Goal: Transaction & Acquisition: Purchase product/service

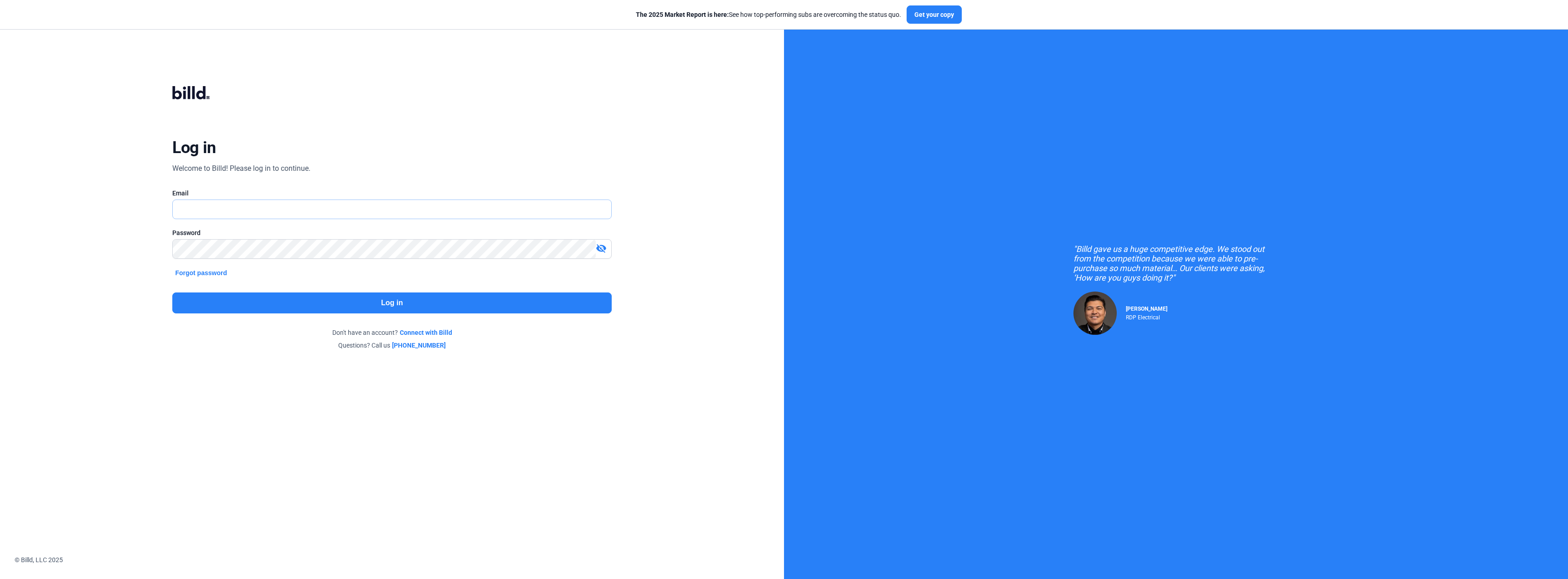
click at [198, 213] on input "text" at bounding box center [392, 209] width 438 height 19
type input "[EMAIL_ADDRESS][DOMAIN_NAME]"
click at [308, 302] on button "Log in" at bounding box center [391, 302] width 438 height 21
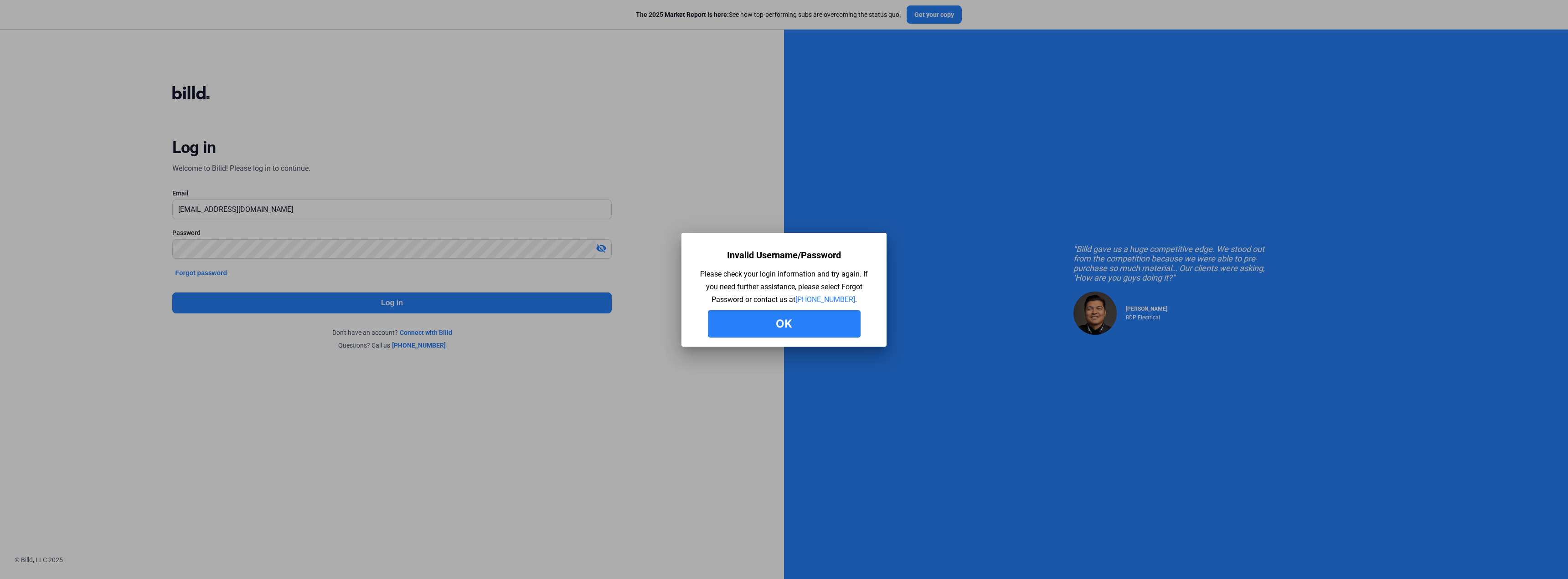
drag, startPoint x: 795, startPoint y: 321, endPoint x: 784, endPoint y: 321, distance: 11.0
click at [795, 321] on button "Ok" at bounding box center [784, 324] width 153 height 28
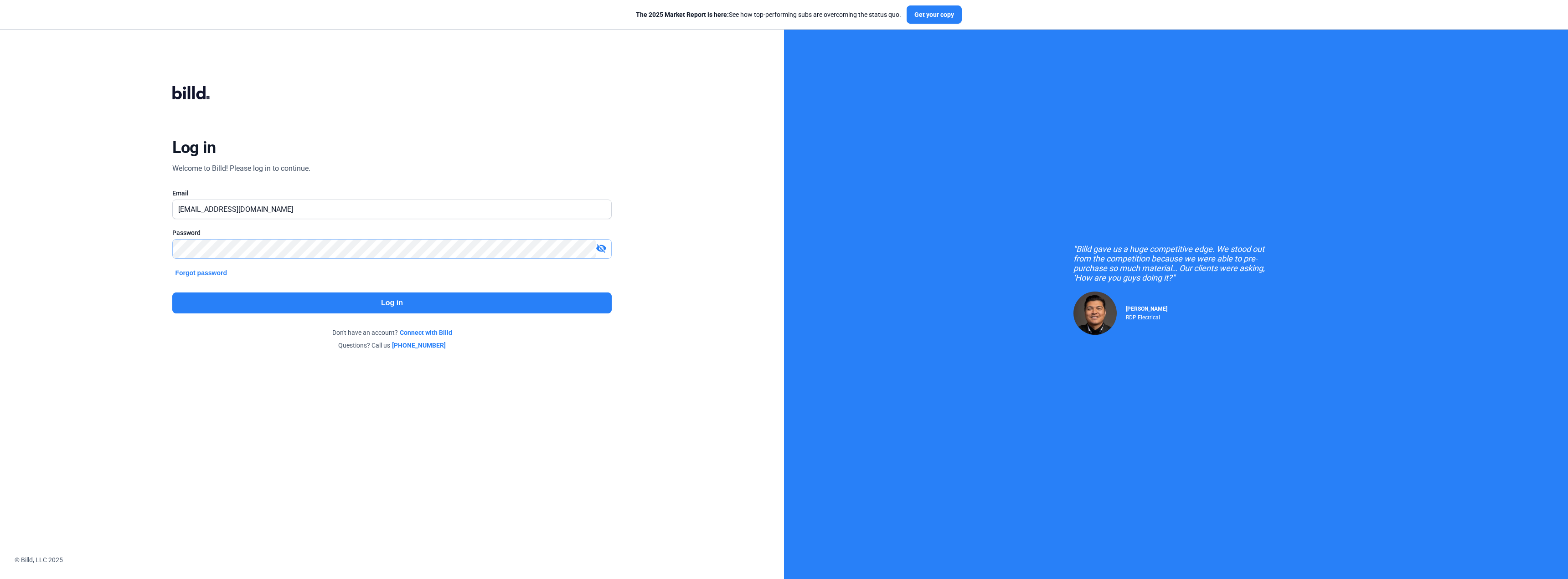
click at [0, 569] on com-1password-button at bounding box center [0, 569] width 0 height 0
click at [298, 216] on input "[EMAIL_ADDRESS][DOMAIN_NAME]" at bounding box center [387, 209] width 427 height 19
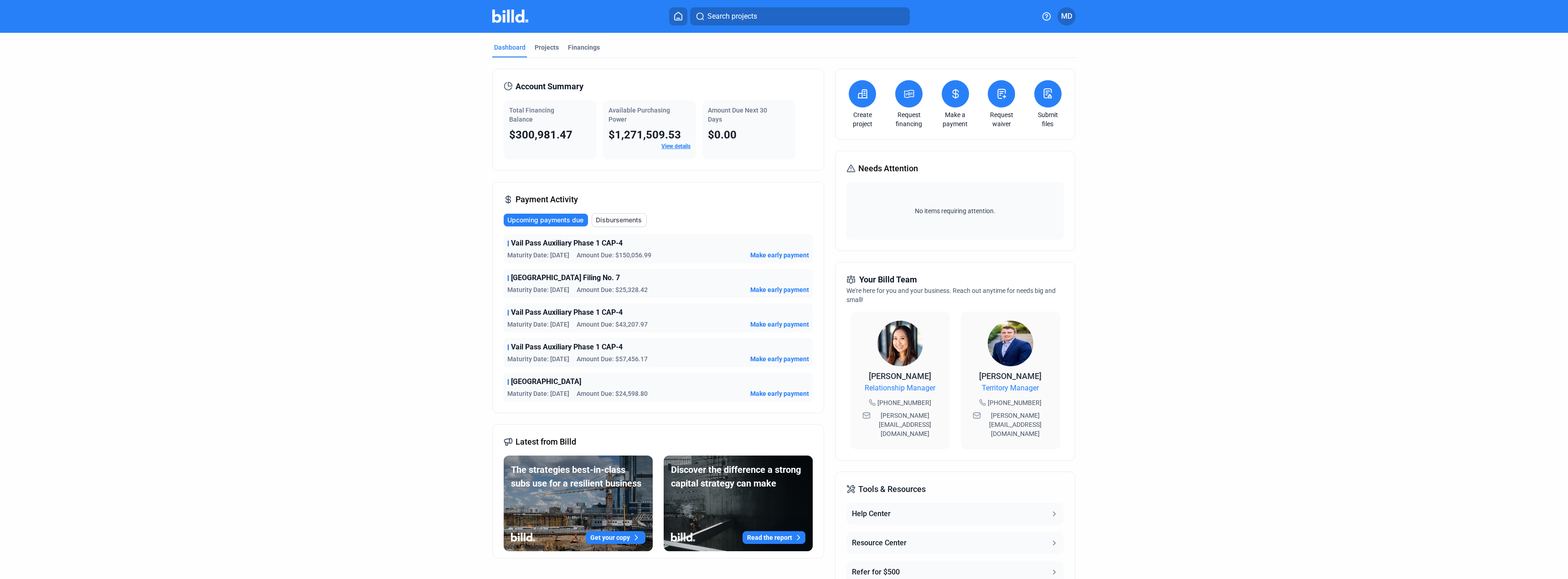
click at [901, 99] on button at bounding box center [909, 94] width 28 height 28
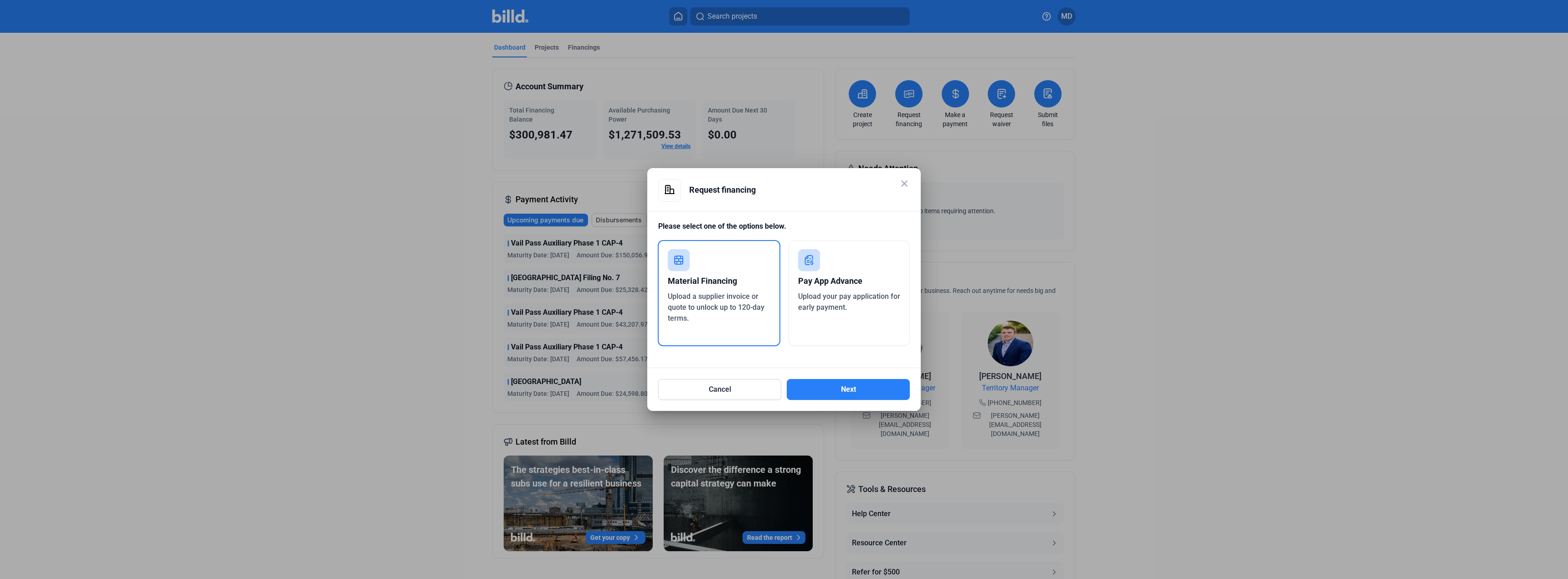
click at [737, 271] on div "Material Financing" at bounding box center [719, 281] width 103 height 20
click at [859, 391] on button "Next" at bounding box center [848, 389] width 123 height 21
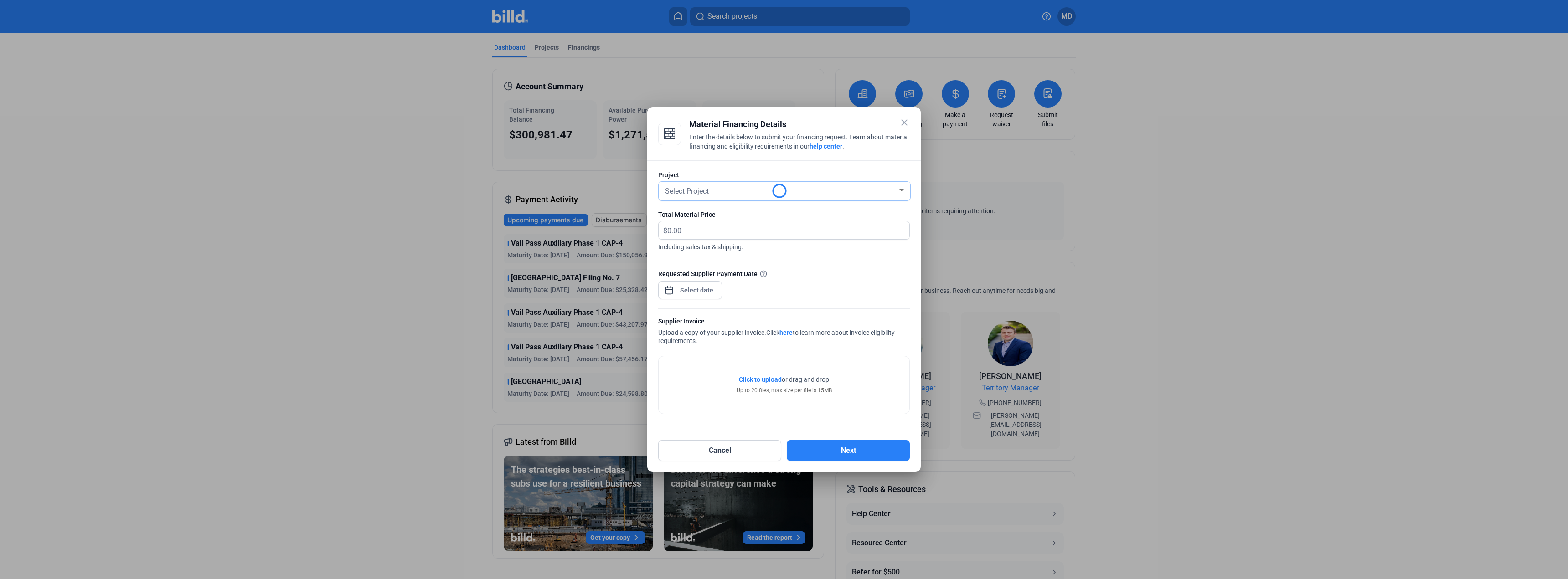
click at [723, 194] on div "Select Project" at bounding box center [780, 190] width 234 height 13
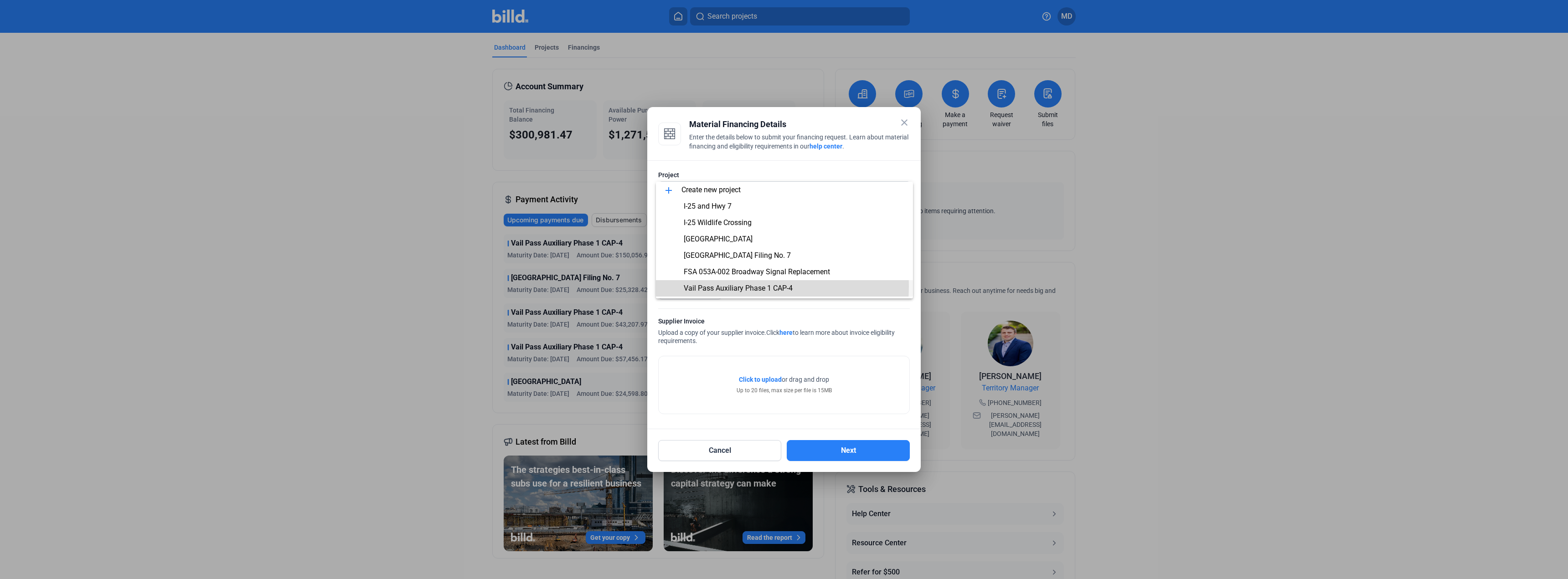
click at [726, 286] on span "Vail Pass Auxiliary Phase 1 CAP-4" at bounding box center [738, 288] width 109 height 9
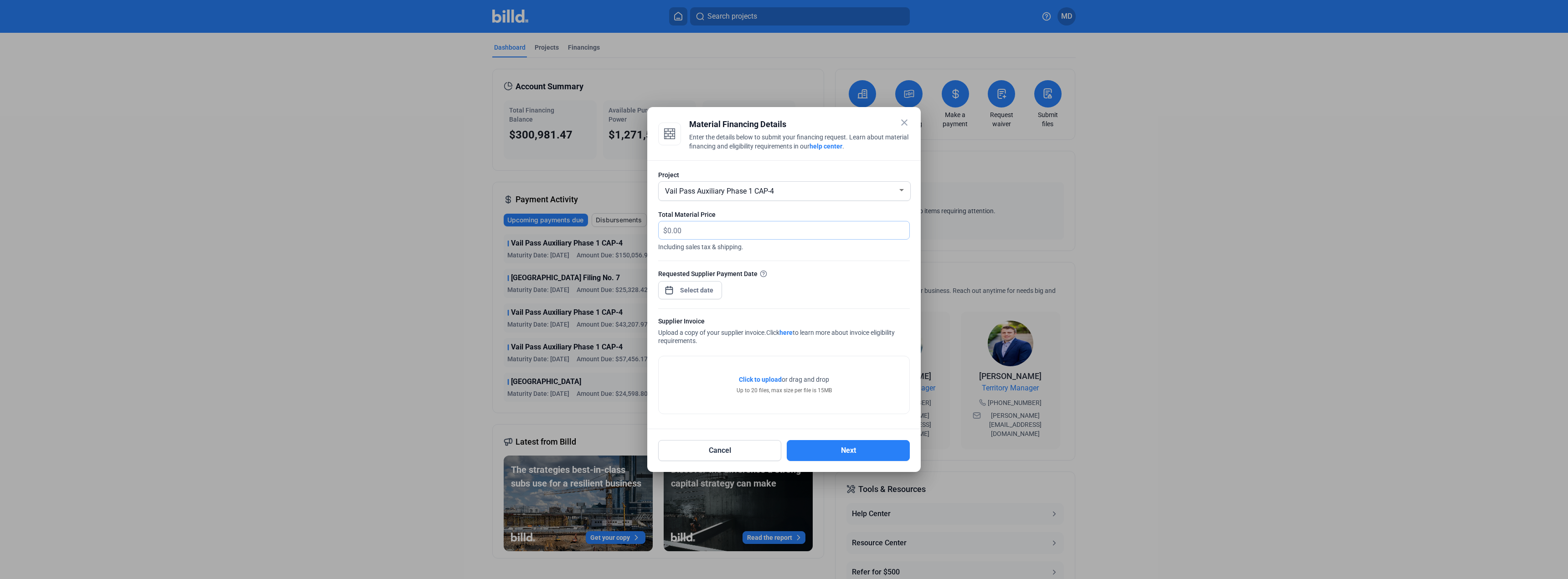
click at [733, 238] on input "text" at bounding box center [783, 230] width 232 height 18
type input "106,185"
click at [673, 285] on span "Open calendar" at bounding box center [669, 285] width 22 height 22
click at [696, 386] on span "15" at bounding box center [696, 386] width 16 height 16
click at [766, 461] on span "Apply" at bounding box center [768, 461] width 16 height 10
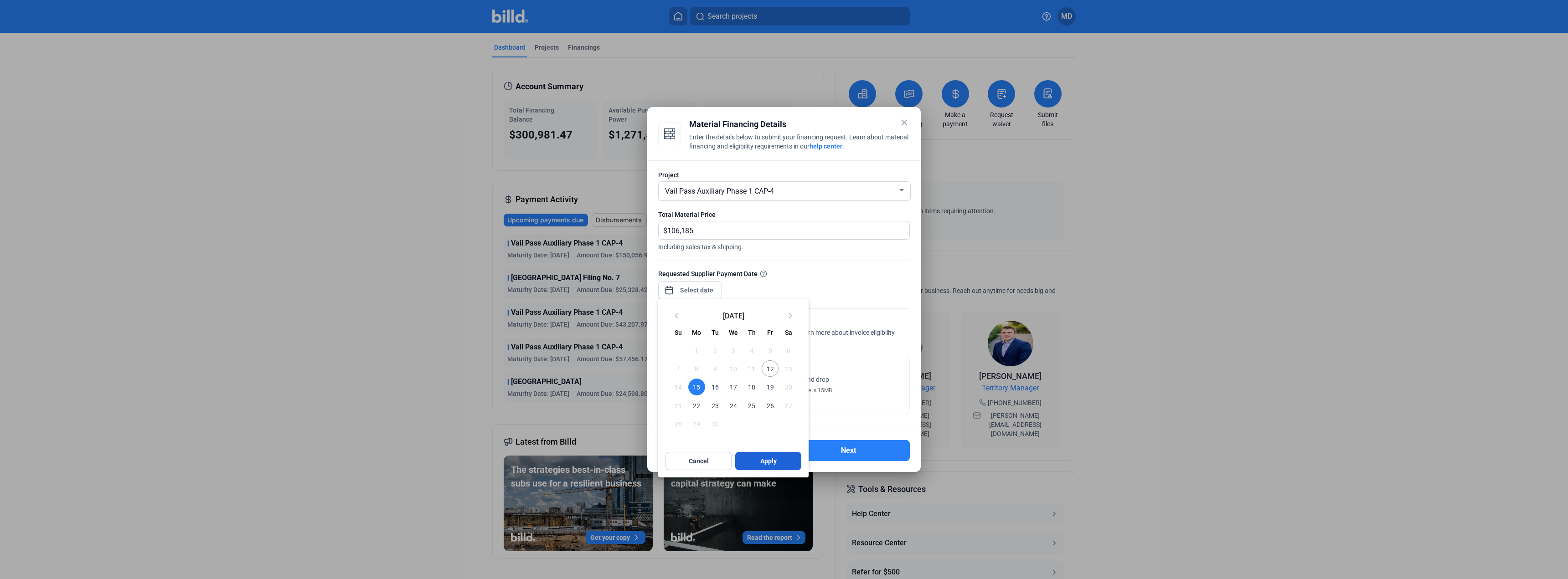
type input "[DATE]"
click at [775, 380] on span "Click to upload" at bounding box center [760, 379] width 43 height 7
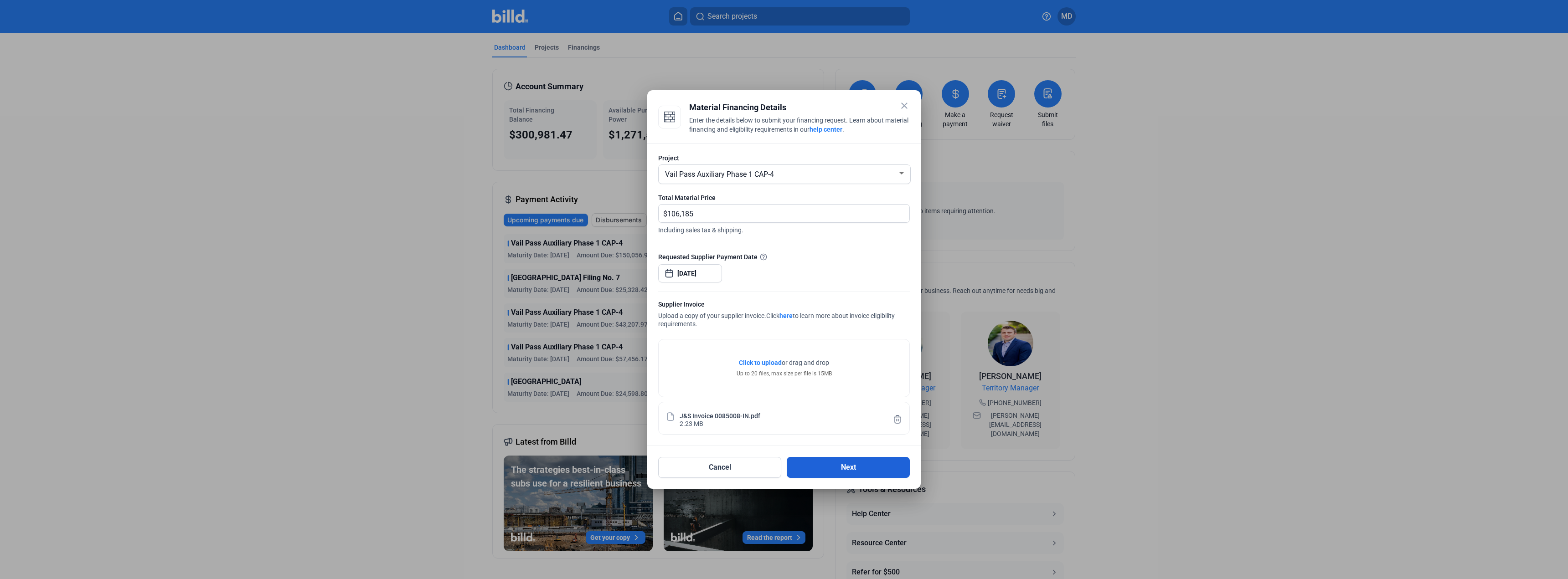
click at [838, 466] on button "Next" at bounding box center [848, 468] width 123 height 21
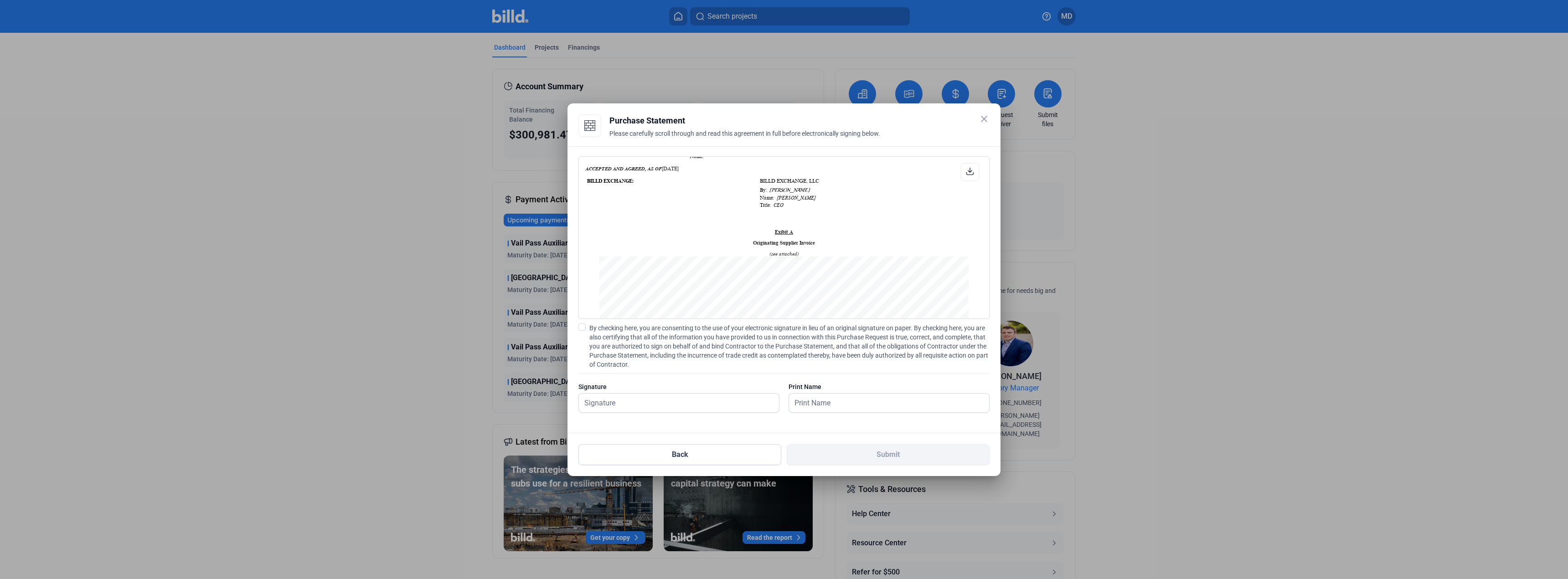
scroll to position [365, 0]
click at [581, 330] on span at bounding box center [582, 327] width 7 height 7
click at [0, 0] on input "By checking here, you are consenting to the use of your electronic signature in…" at bounding box center [0, 0] width 0 height 0
click at [676, 397] on input "text" at bounding box center [674, 403] width 190 height 19
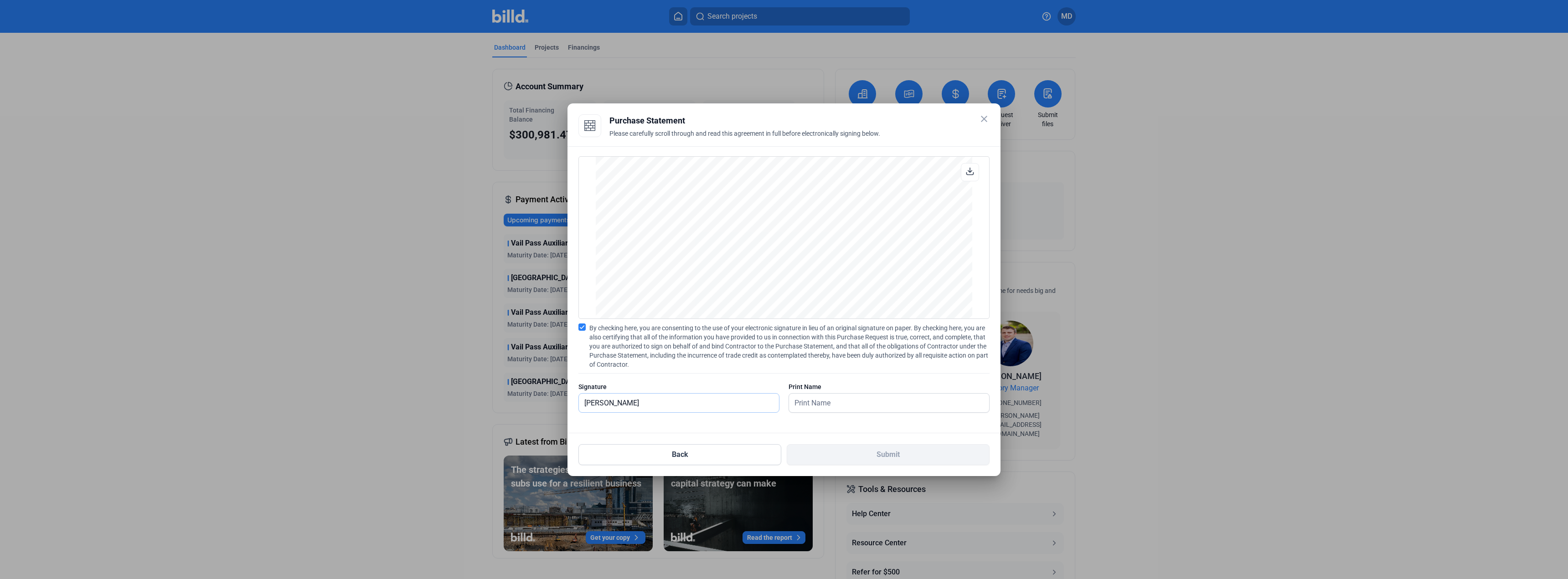
type input "[PERSON_NAME]"
click at [879, 452] on button "Submit" at bounding box center [887, 455] width 202 height 21
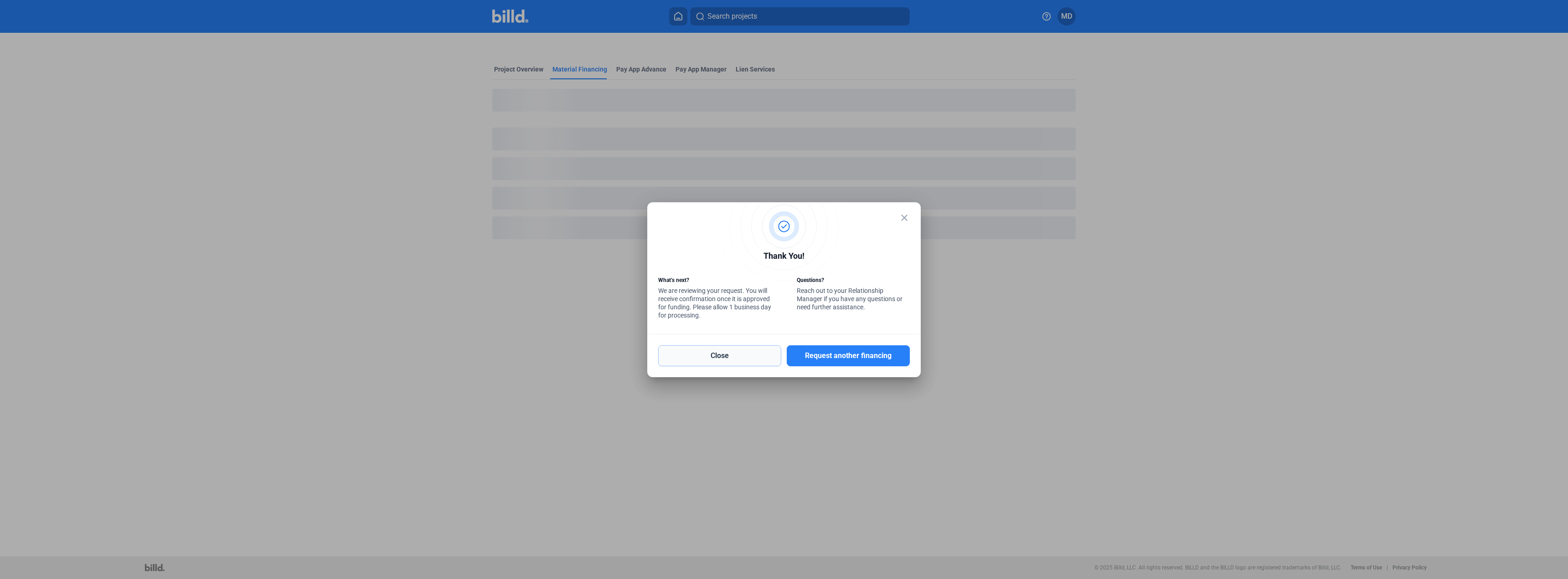
click at [734, 353] on button "Close" at bounding box center [720, 355] width 123 height 21
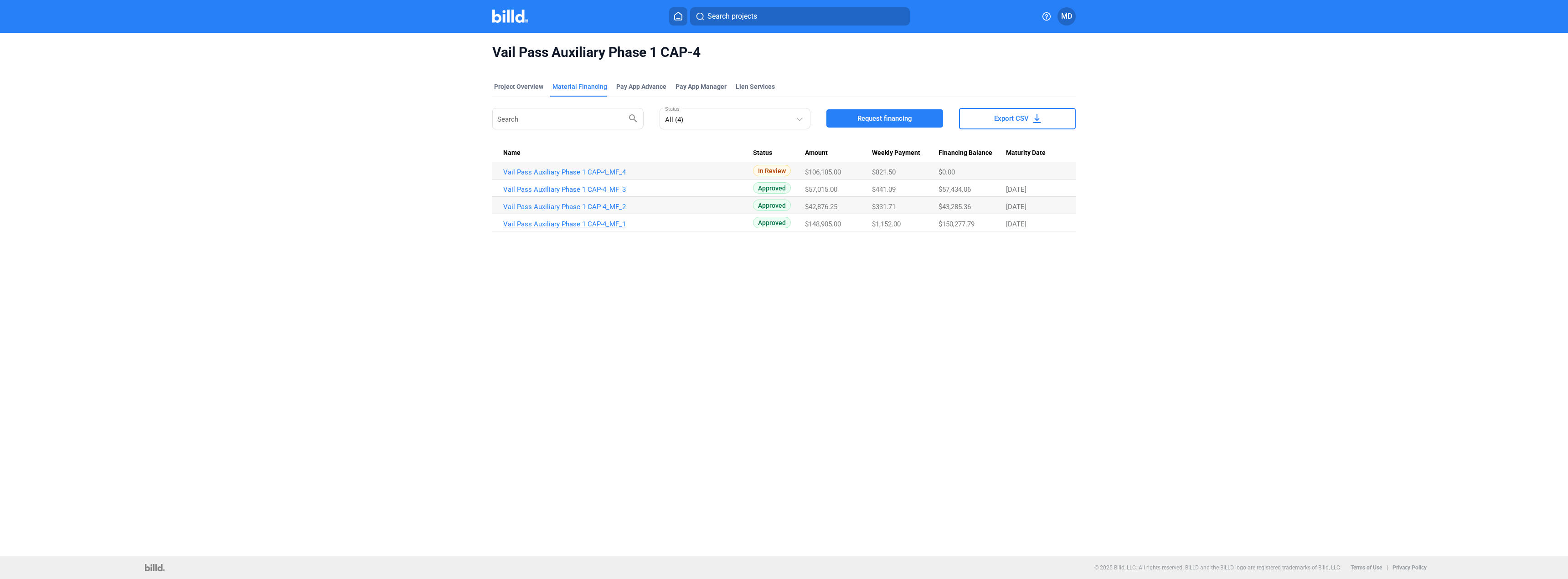
click at [570, 222] on link "Vail Pass Auxiliary Phase 1 CAP-4_MF_1" at bounding box center [628, 224] width 250 height 8
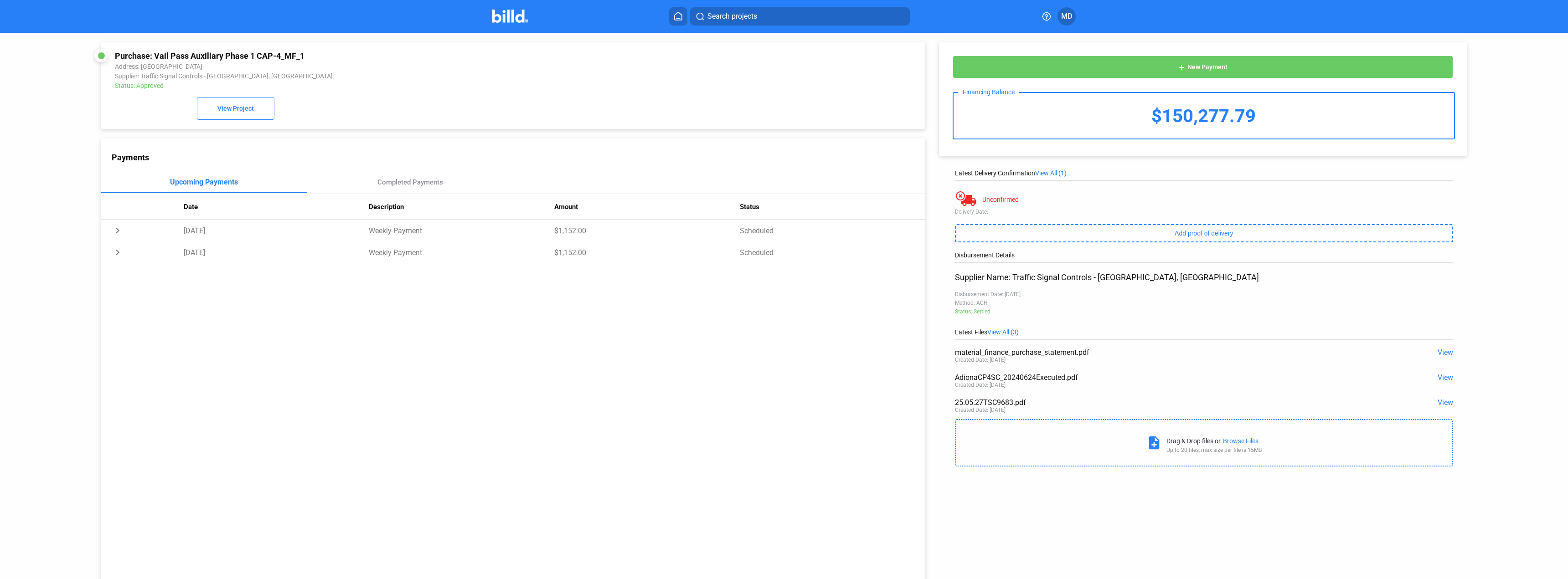
click at [520, 16] on img at bounding box center [510, 16] width 36 height 13
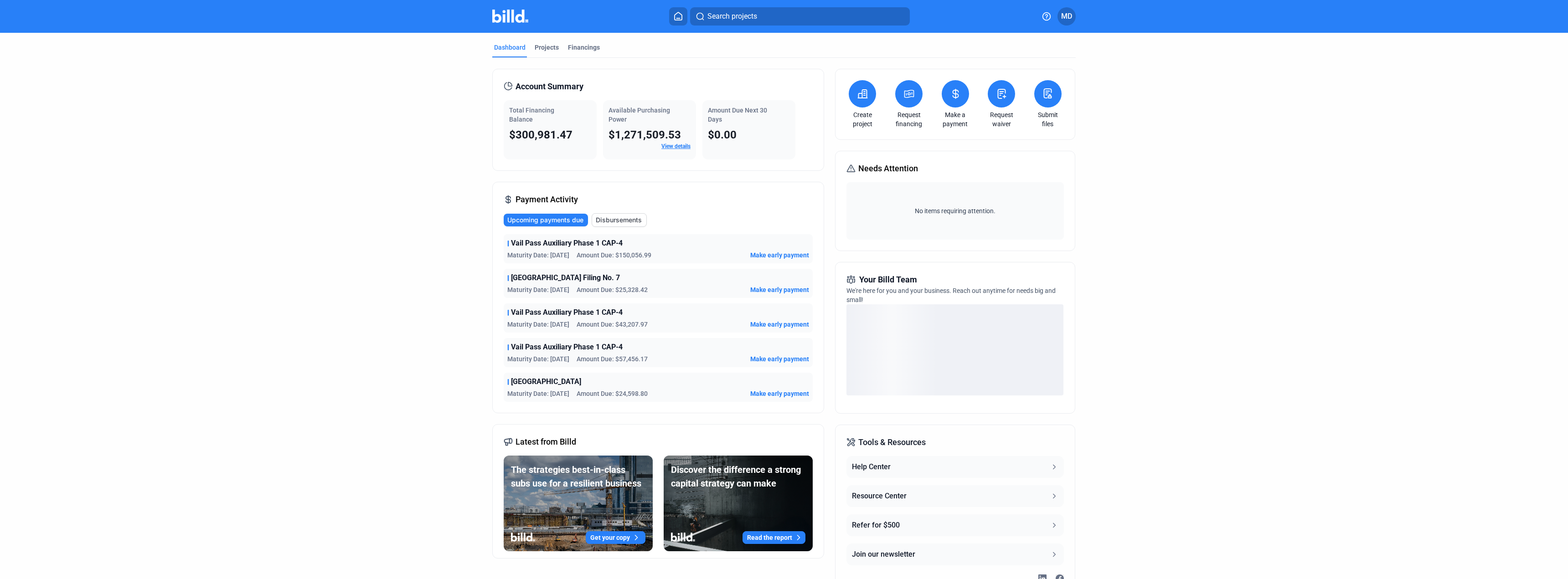
click at [955, 111] on link "Make a payment" at bounding box center [955, 119] width 32 height 18
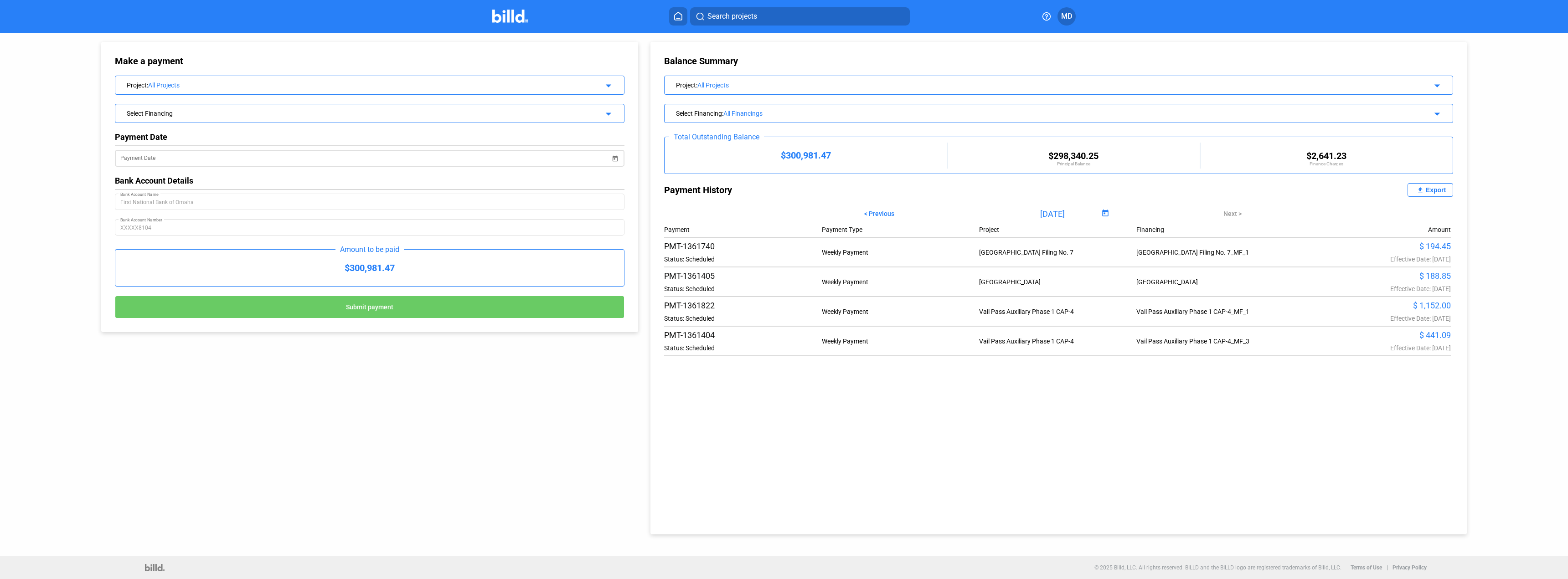
click at [278, 166] on div "Payment Date" at bounding box center [365, 157] width 490 height 19
click at [280, 162] on input "Payment Date" at bounding box center [365, 158] width 490 height 11
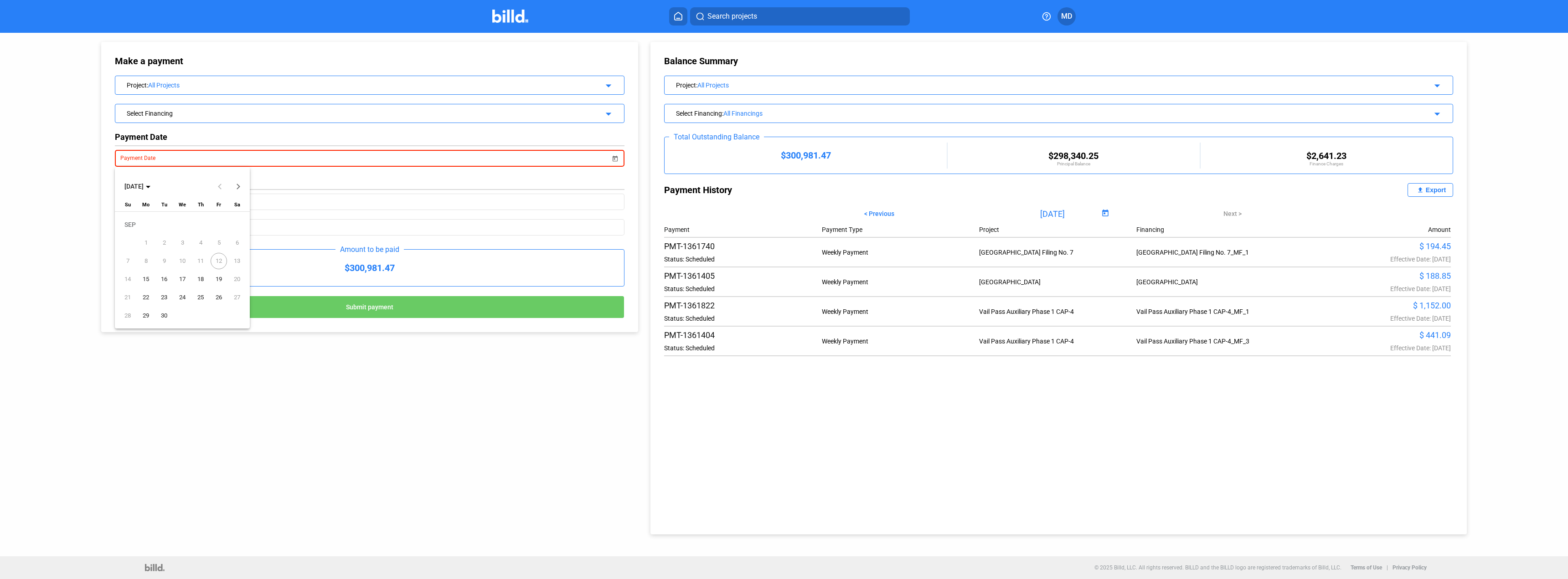
click at [143, 281] on span "15" at bounding box center [145, 279] width 16 height 16
type input "[DATE]"
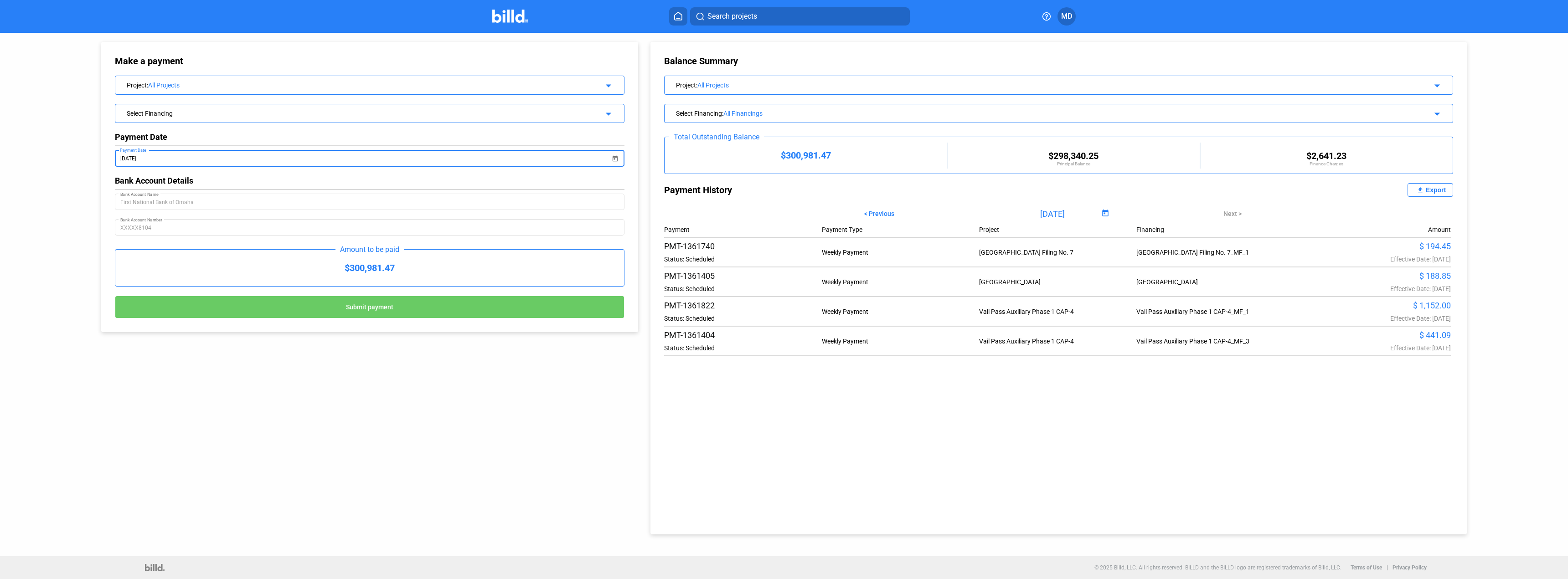
click at [722, 86] on div "All Projects" at bounding box center [1030, 85] width 667 height 7
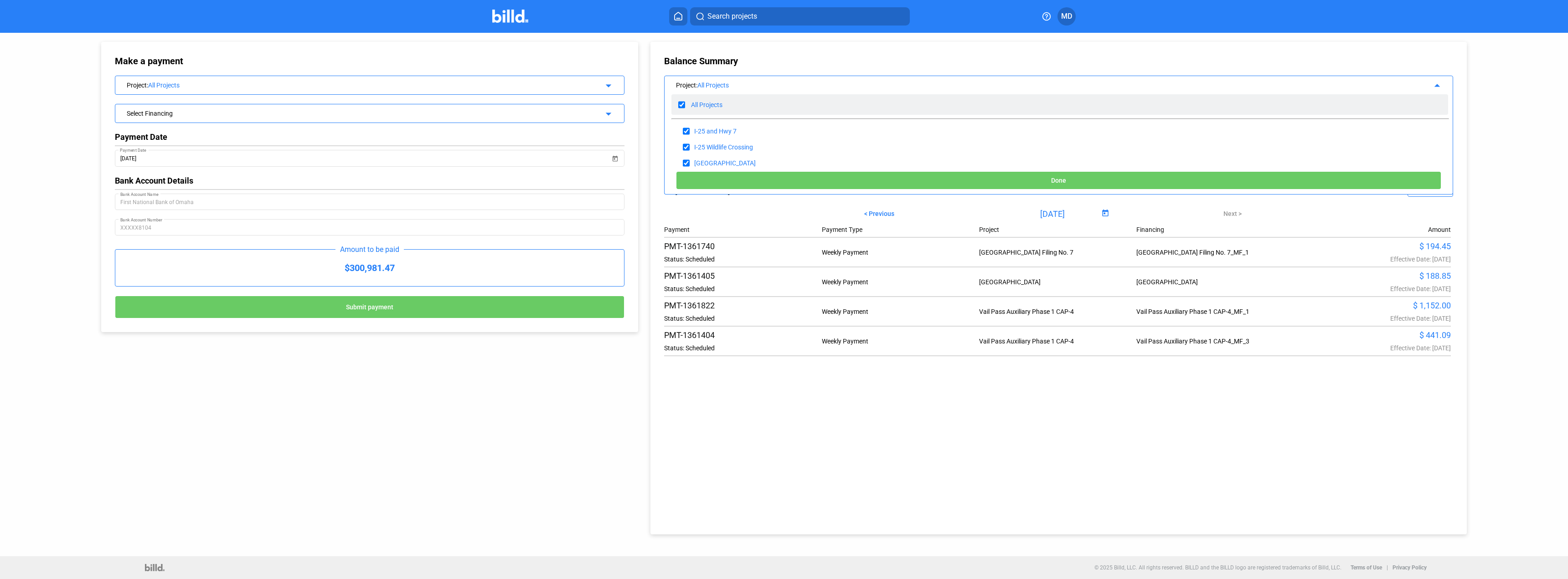
click at [683, 108] on input "checkbox" at bounding box center [682, 105] width 7 height 14
checkbox input "false"
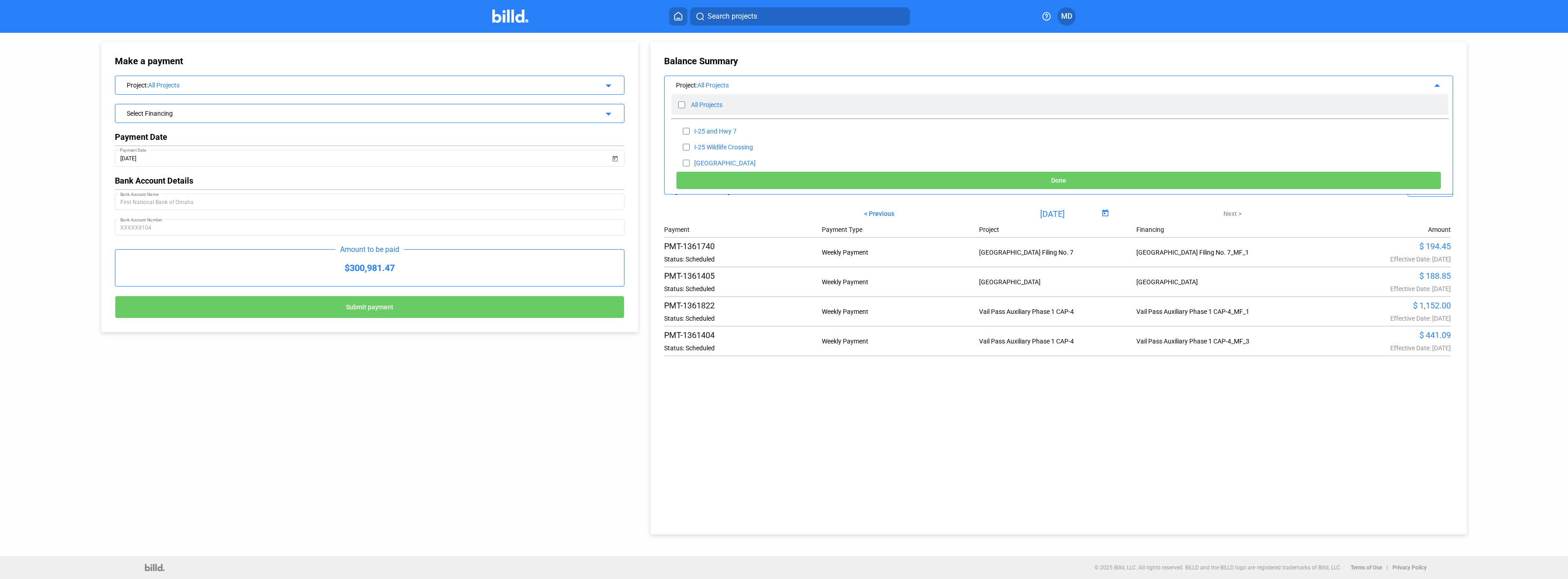
checkbox input "false"
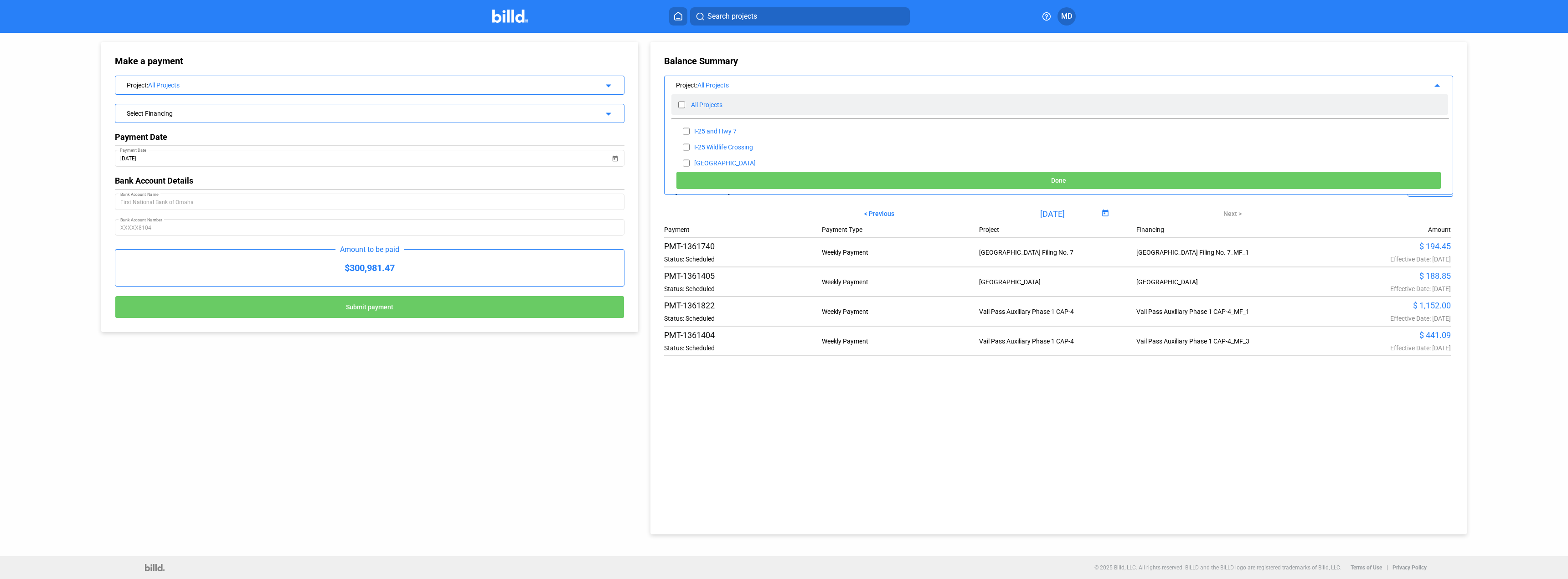
checkbox input "false"
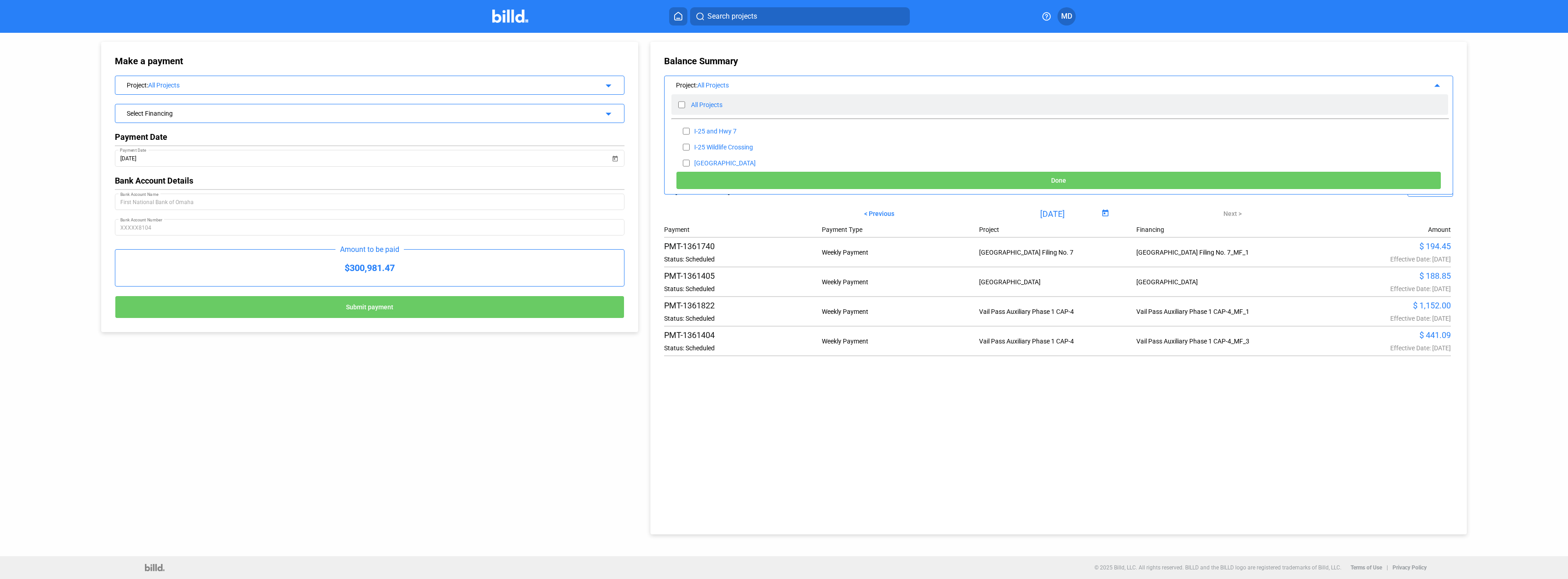
checkbox input "false"
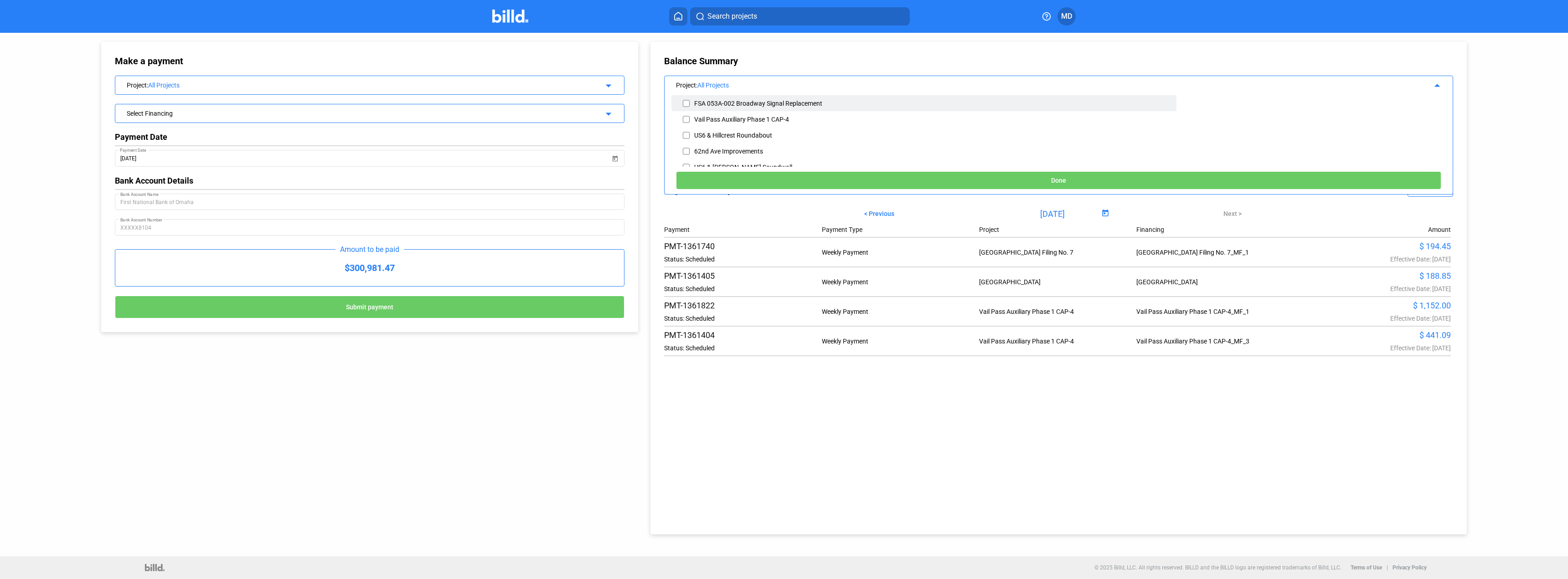
scroll to position [91, 0]
click at [756, 118] on div "Vail Pass Auxiliary Phase 1 CAP-4" at bounding box center [742, 119] width 95 height 7
click at [687, 119] on input "checkbox" at bounding box center [686, 120] width 7 height 14
checkbox input "true"
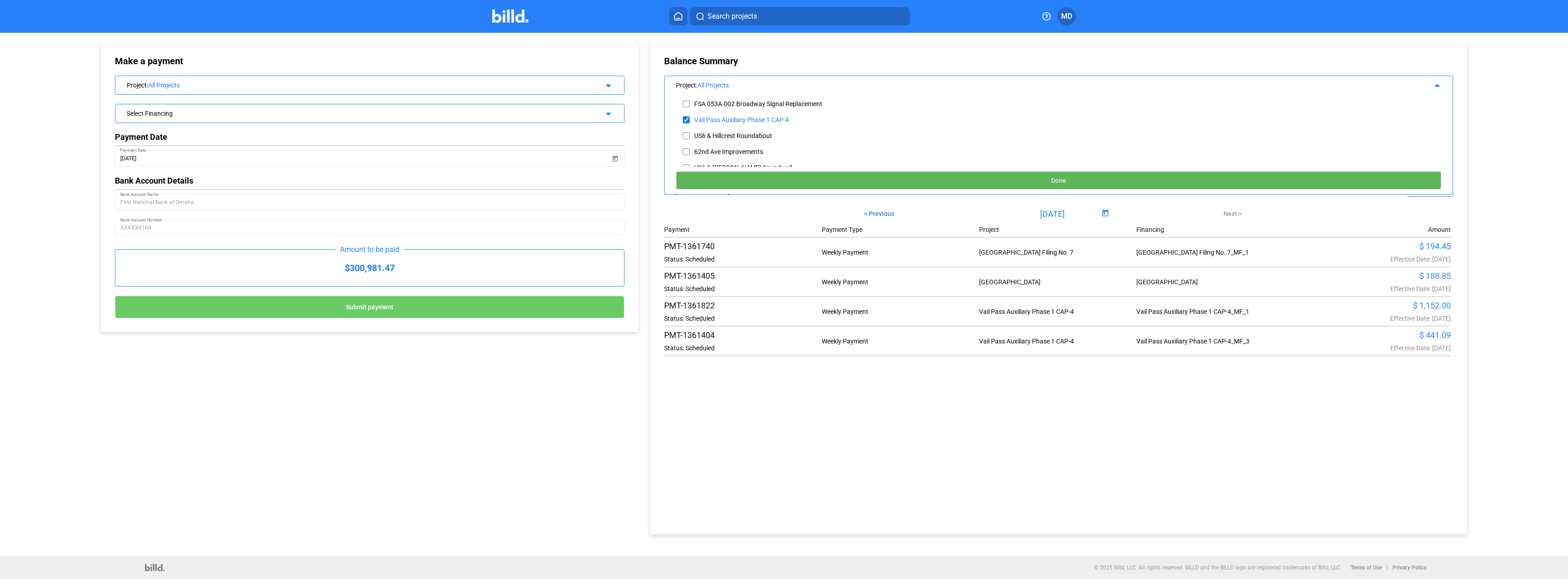
click at [813, 175] on button "Done" at bounding box center [1058, 180] width 765 height 18
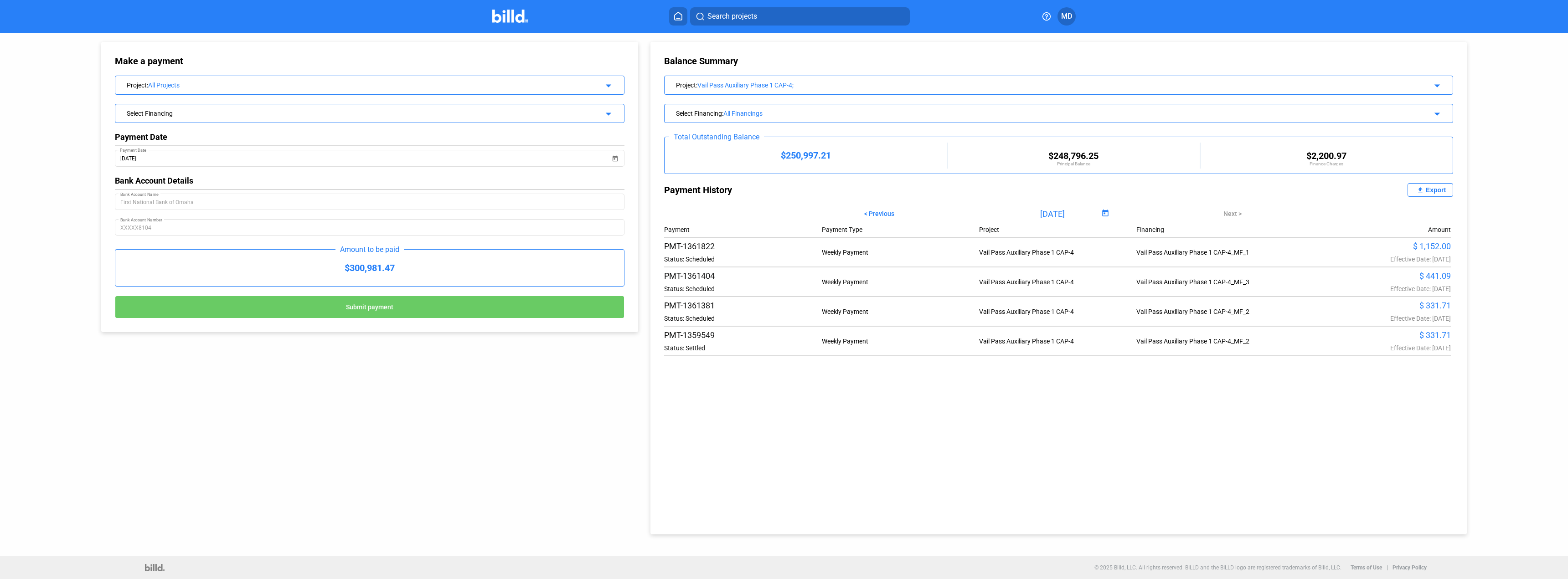
click at [289, 119] on div "Select Financing arrow_drop_down" at bounding box center [369, 112] width 509 height 16
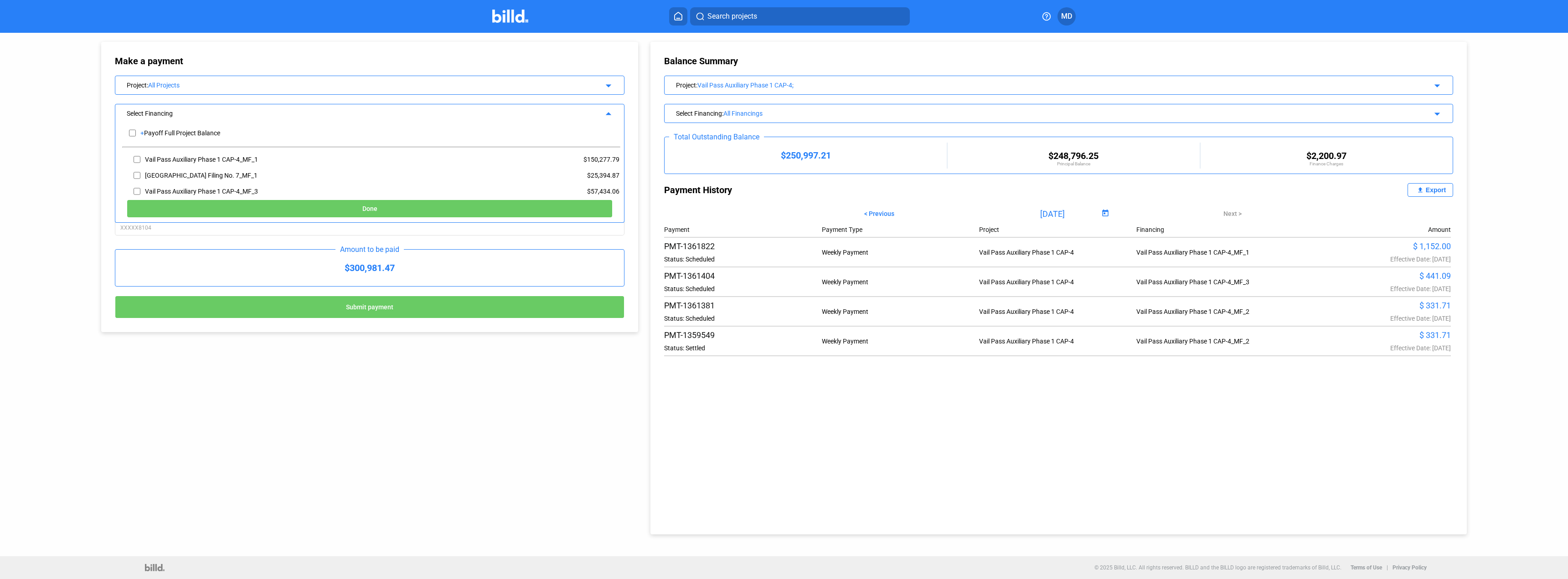
click at [285, 86] on div "All Projects" at bounding box center [355, 85] width 416 height 7
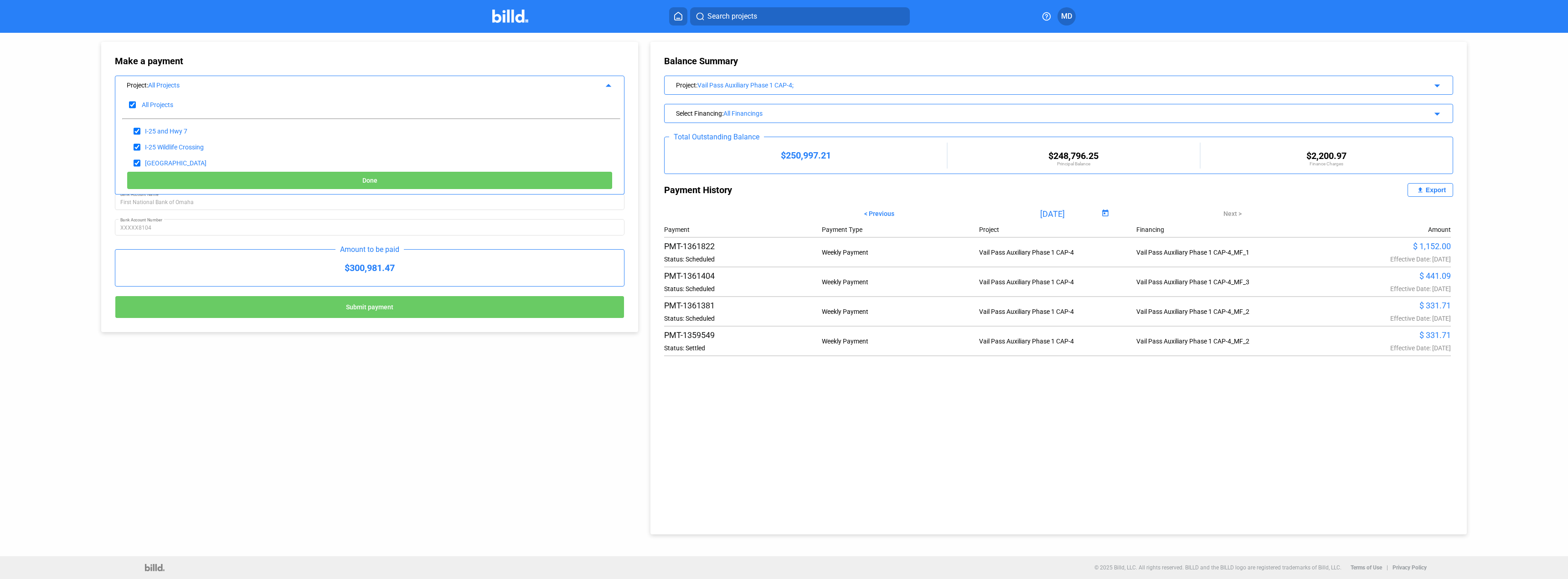
click at [775, 151] on div "$250,997.21" at bounding box center [805, 155] width 282 height 11
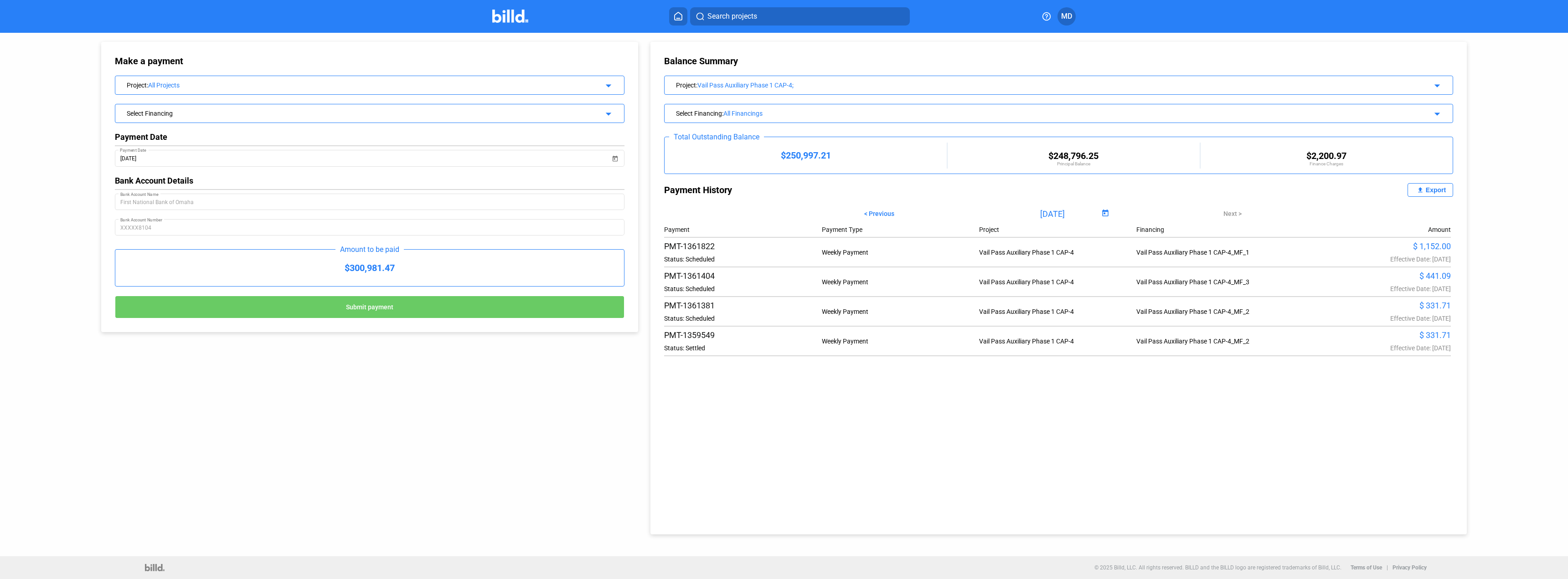
click at [241, 80] on div "Project : All Projects" at bounding box center [345, 84] width 438 height 10
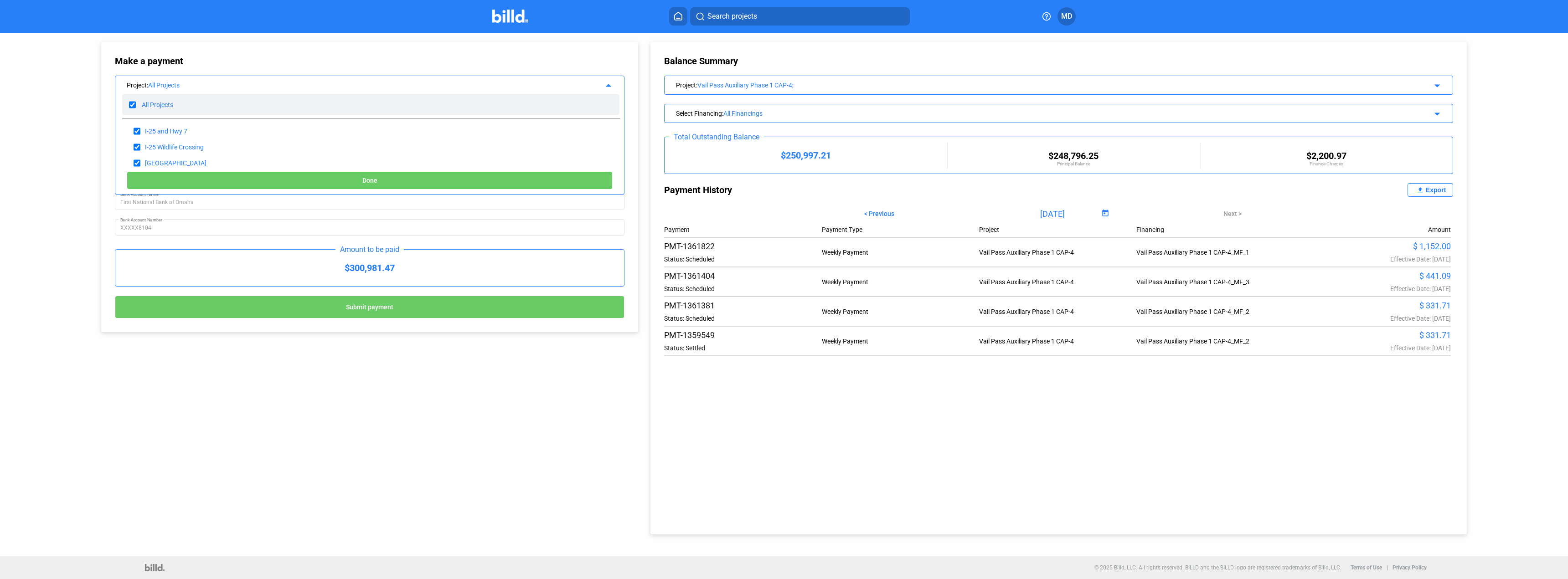
click at [128, 105] on div "All Projects" at bounding box center [370, 105] width 497 height 21
checkbox input "false"
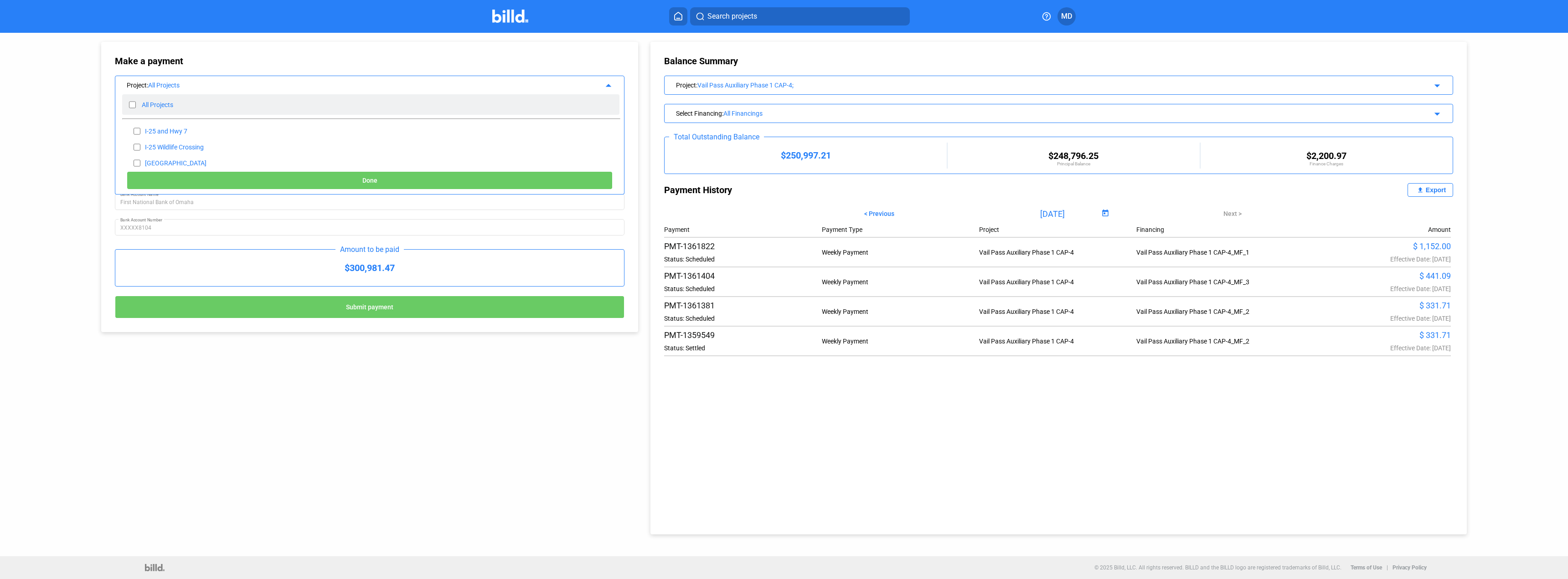
checkbox input "false"
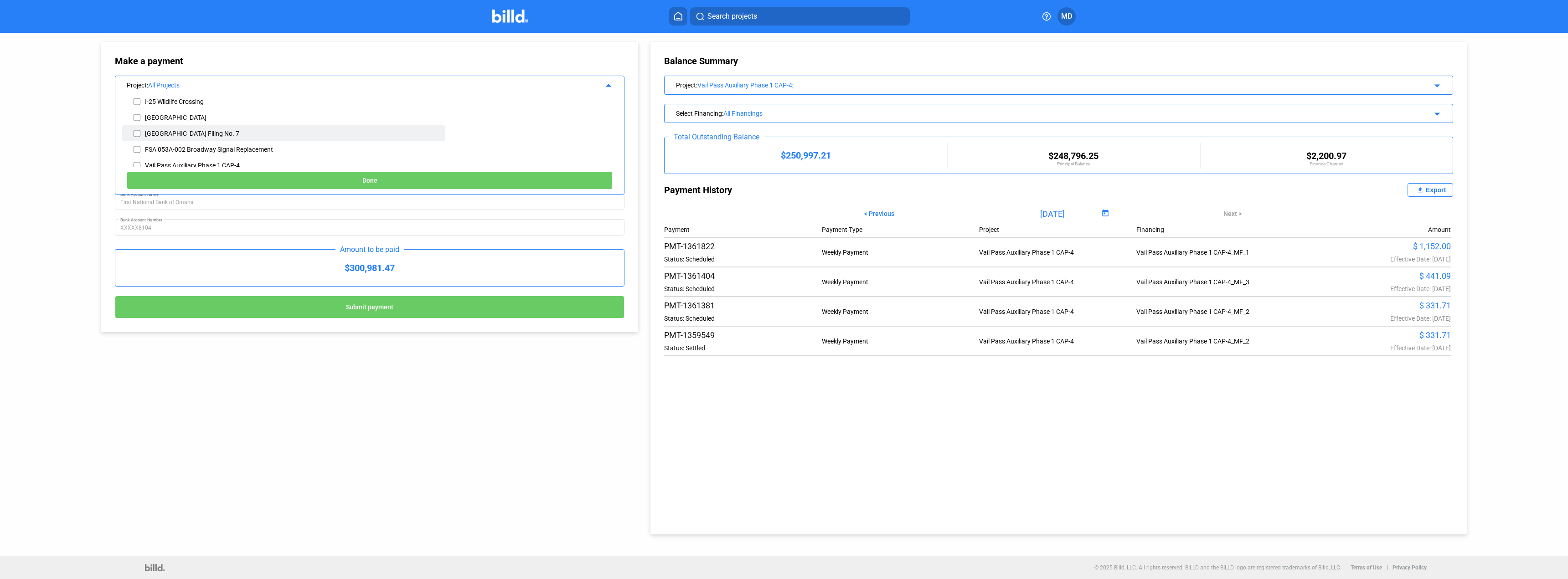
scroll to position [54, 0]
click at [174, 155] on div "Vail Pass Auxiliary Phase 1 CAP-4" at bounding box center [193, 156] width 95 height 7
click at [137, 157] on input "checkbox" at bounding box center [137, 156] width 7 height 14
checkbox input "true"
click at [254, 181] on button "Done" at bounding box center [369, 180] width 486 height 18
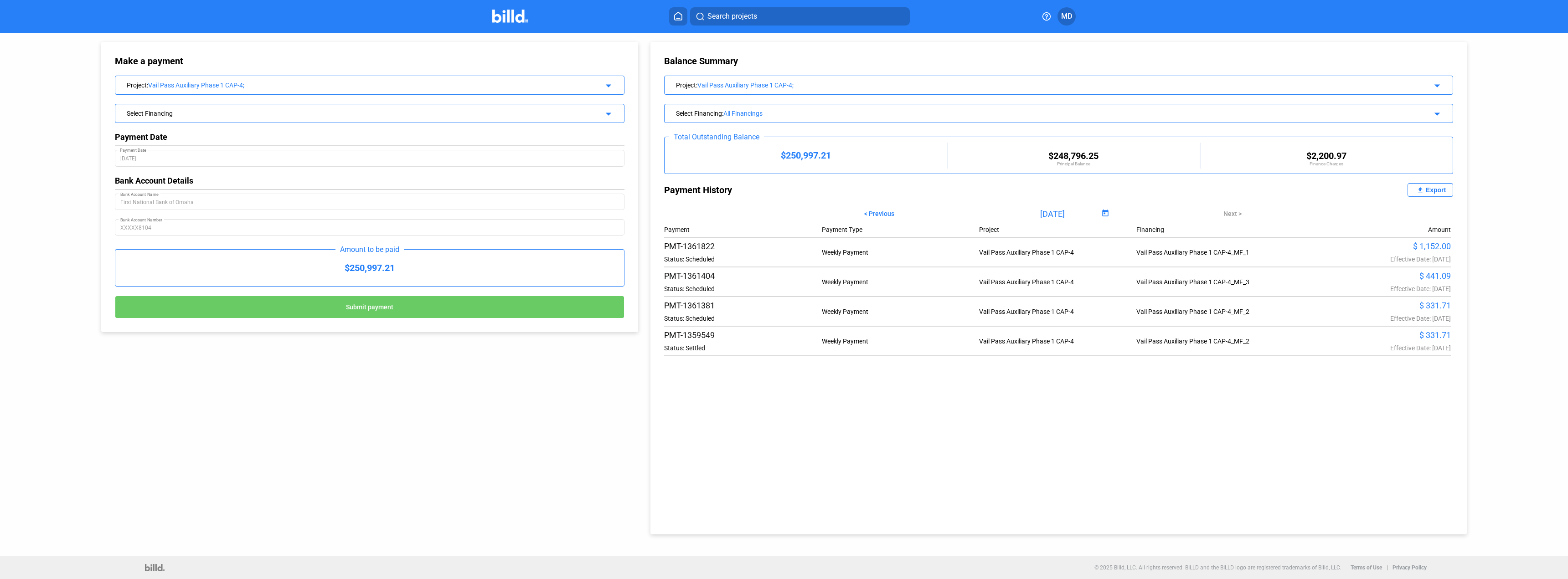
click at [184, 119] on div "Select Financing arrow_drop_down" at bounding box center [369, 112] width 509 height 16
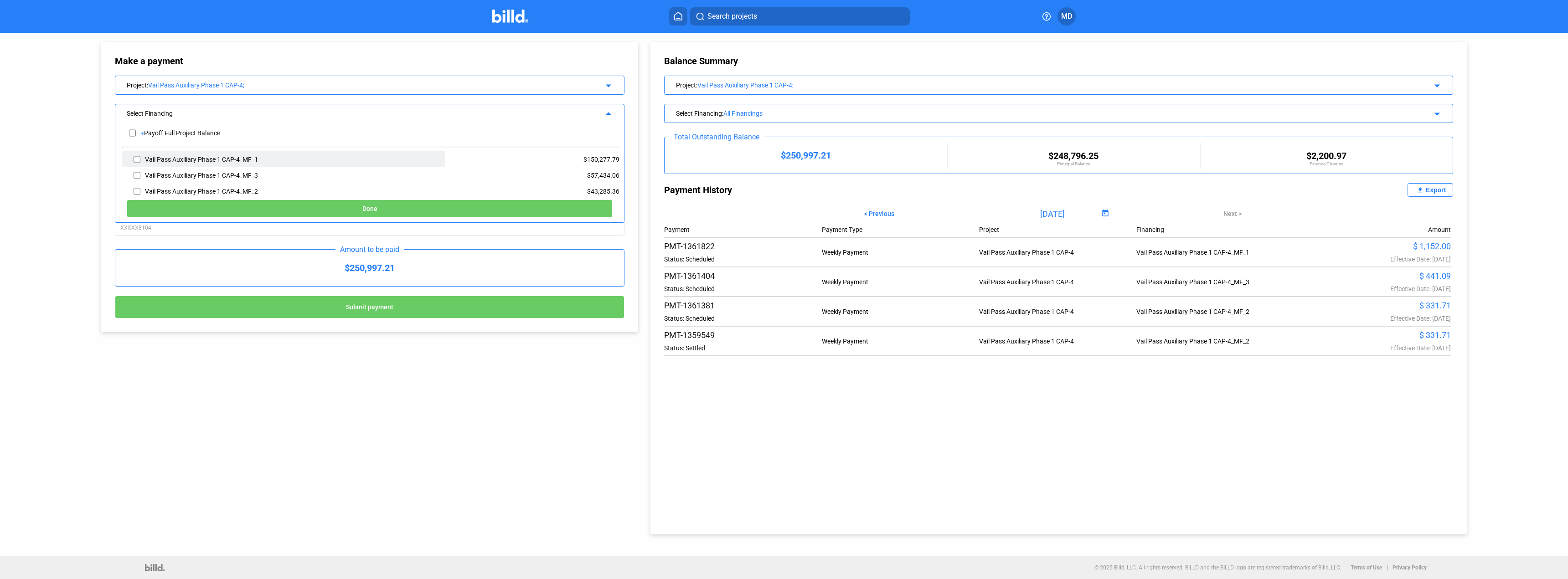
click at [210, 155] on div "Vail Pass Auxiliary Phase 1 CAP-4_MF_1" at bounding box center [284, 159] width 323 height 16
click at [133, 156] on div "Vail Pass Auxiliary Phase 1 CAP-4_MF_1" at bounding box center [284, 159] width 323 height 16
click at [138, 162] on input "checkbox" at bounding box center [137, 160] width 7 height 14
checkbox input "true"
click at [138, 190] on input "checkbox" at bounding box center [137, 191] width 7 height 14
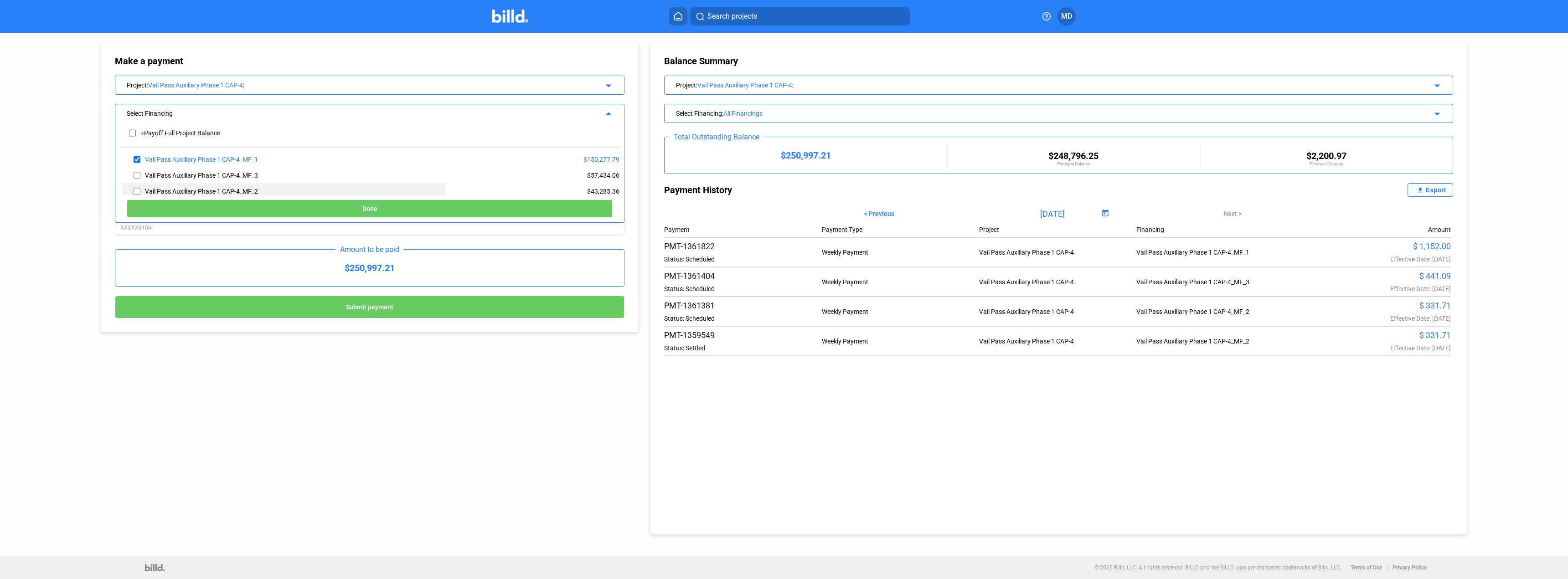
checkbox input "true"
click at [138, 175] on input "checkbox" at bounding box center [137, 175] width 7 height 14
checkbox input "true"
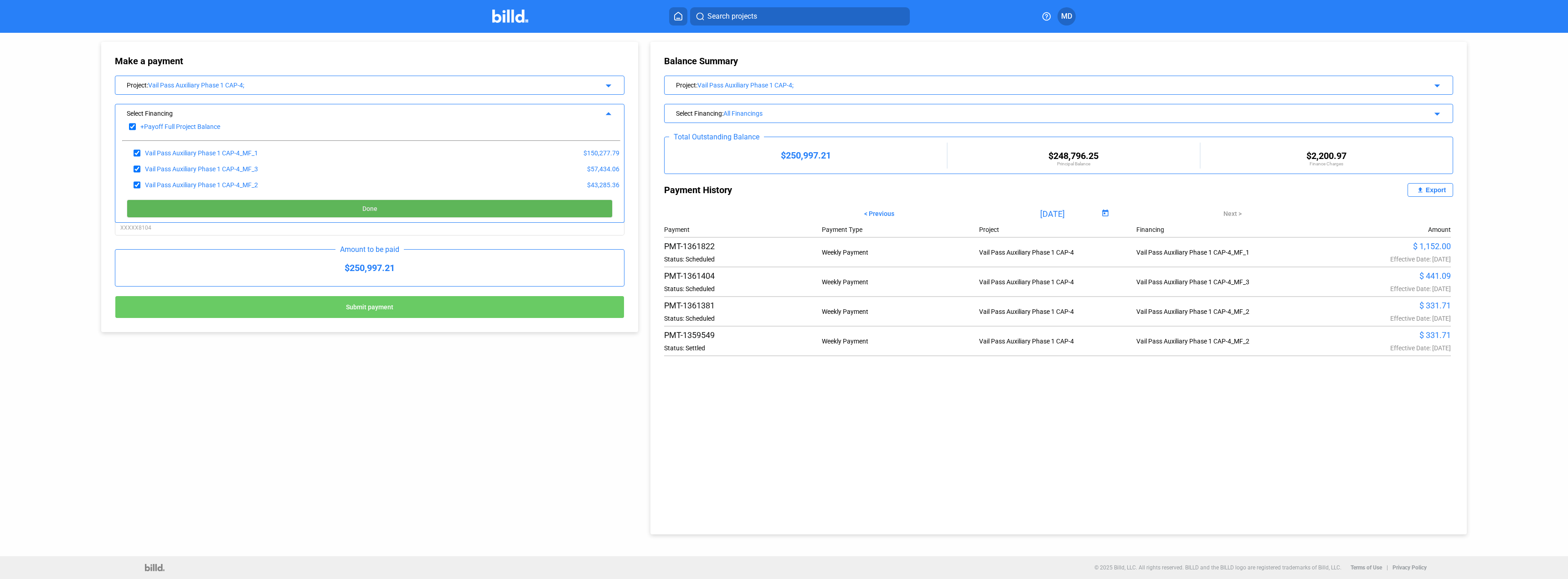
click at [272, 209] on button "Done" at bounding box center [369, 208] width 486 height 18
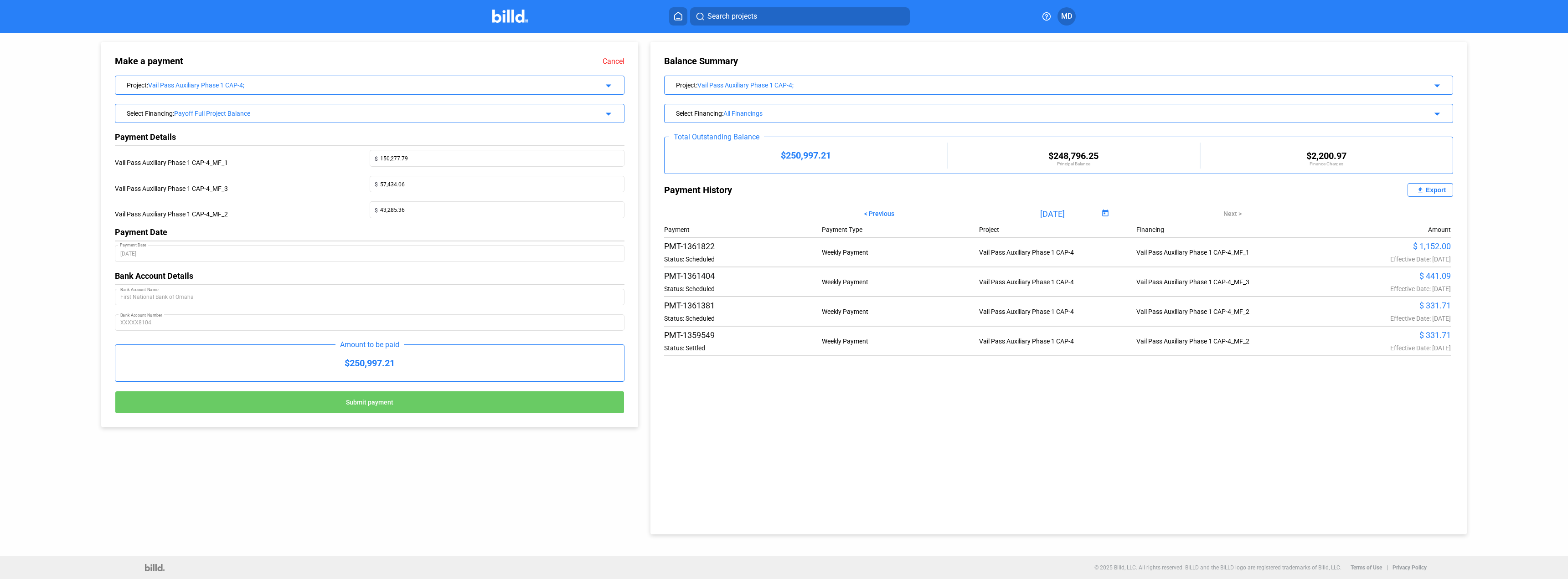
click at [349, 406] on span "Submit payment" at bounding box center [369, 402] width 48 height 7
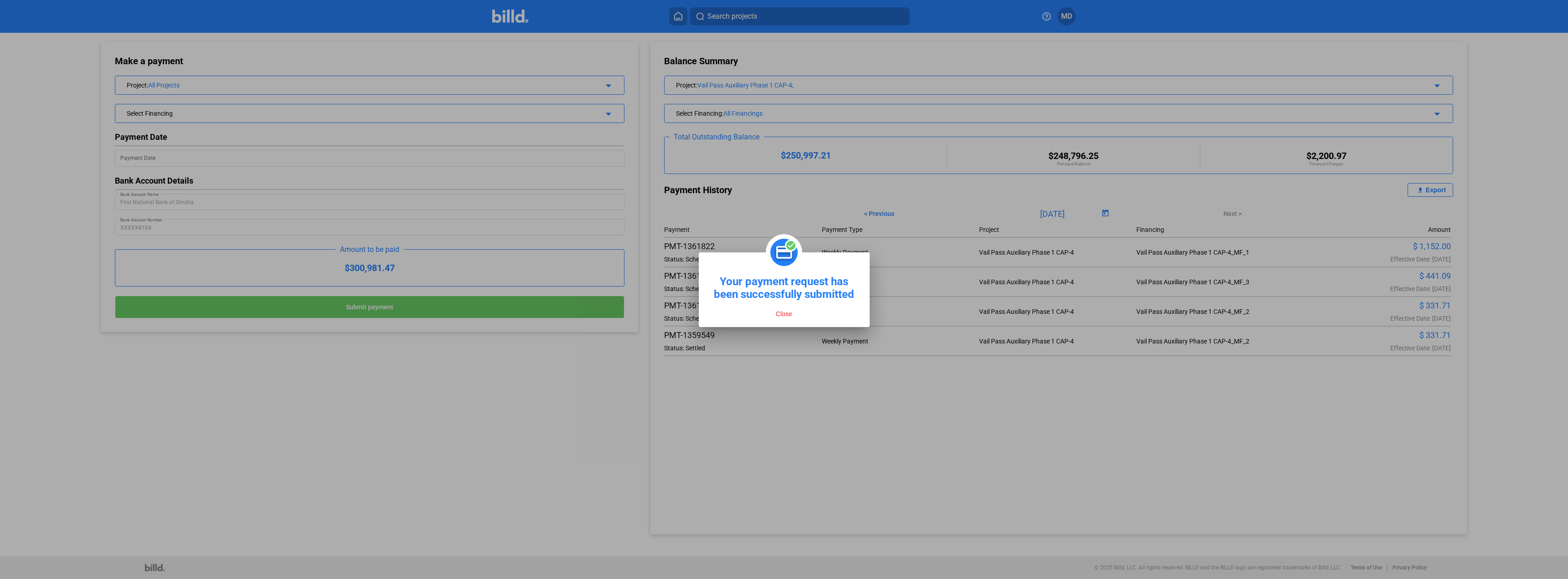
click at [783, 310] on button "Close" at bounding box center [784, 313] width 22 height 8
